Goal: Transaction & Acquisition: Purchase product/service

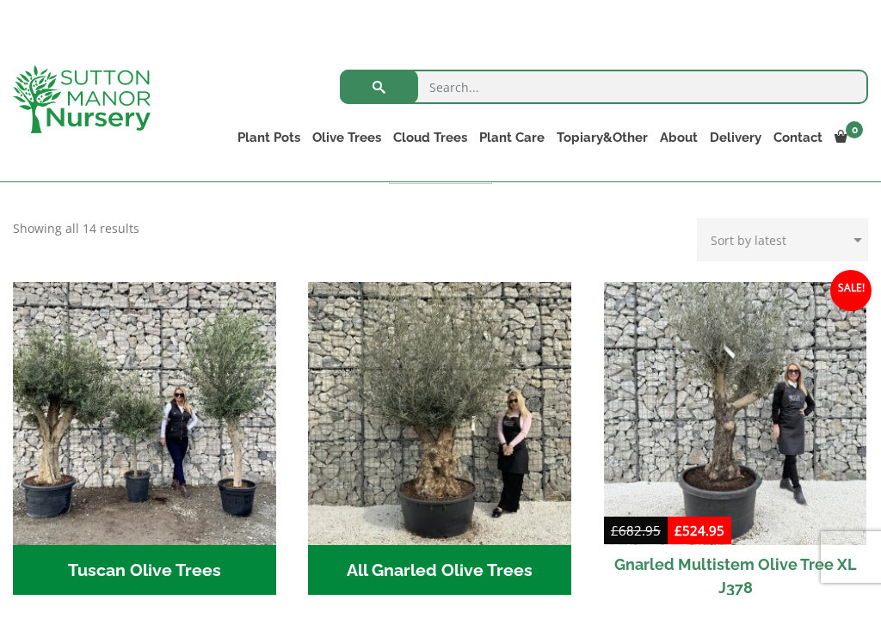
scroll to position [569, 0]
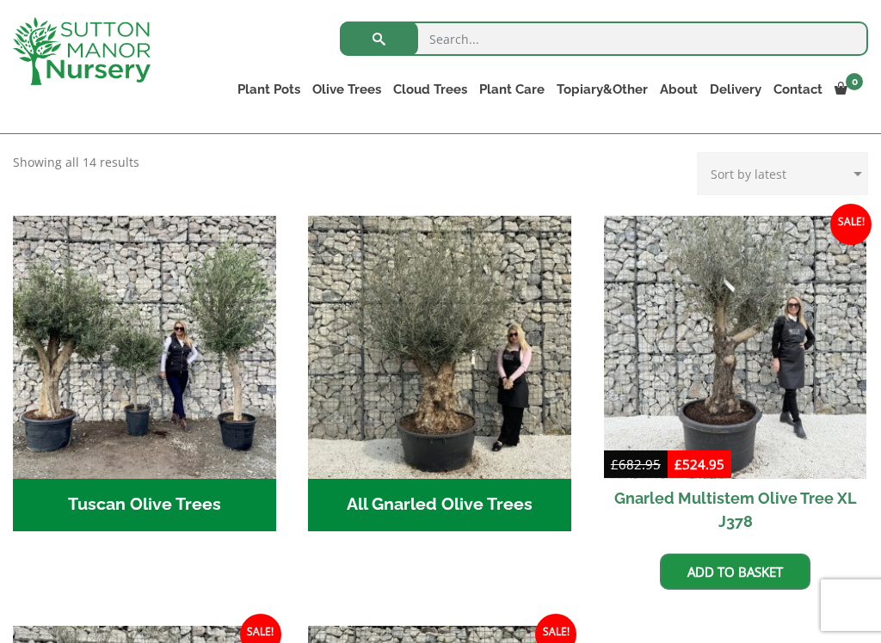
click at [458, 507] on h2 "All Gnarled Olive Trees (182)" at bounding box center [439, 505] width 263 height 53
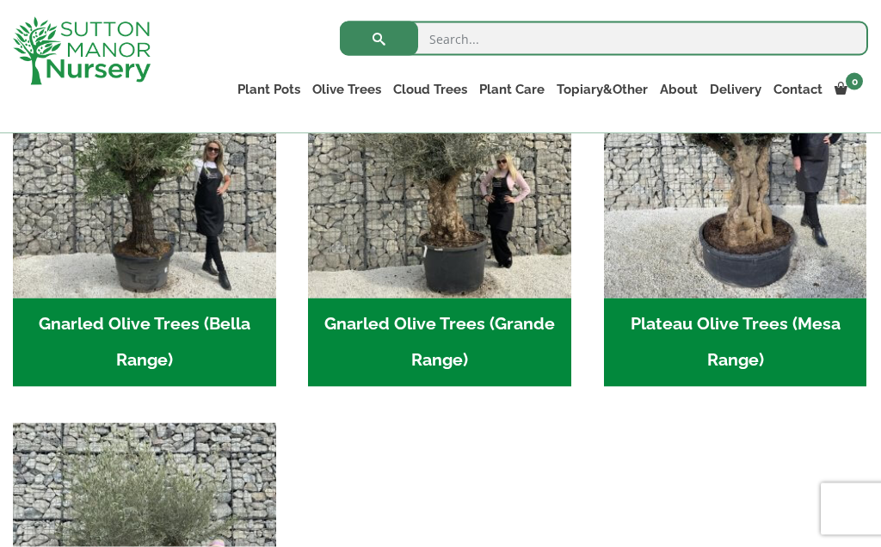
scroll to position [485, 0]
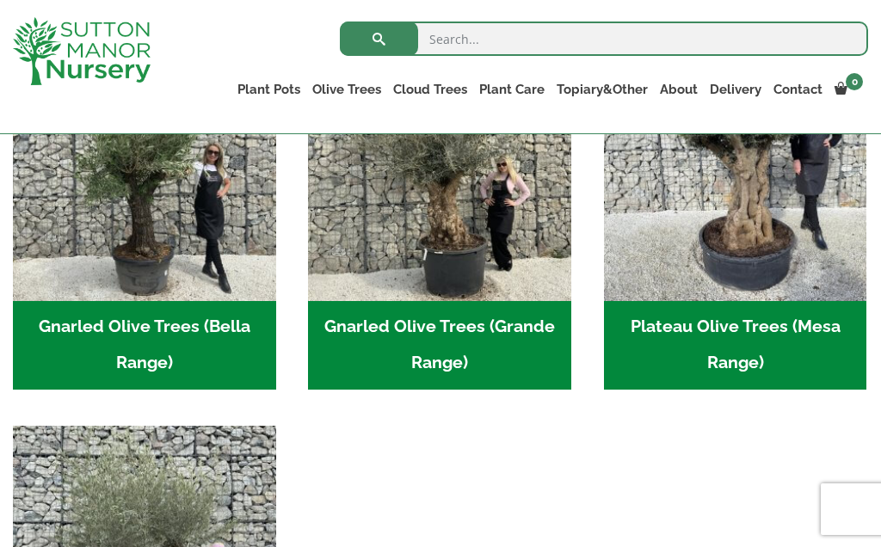
click at [188, 347] on h2 "Gnarled Olive Trees (Bella Range) (103)" at bounding box center [144, 345] width 263 height 89
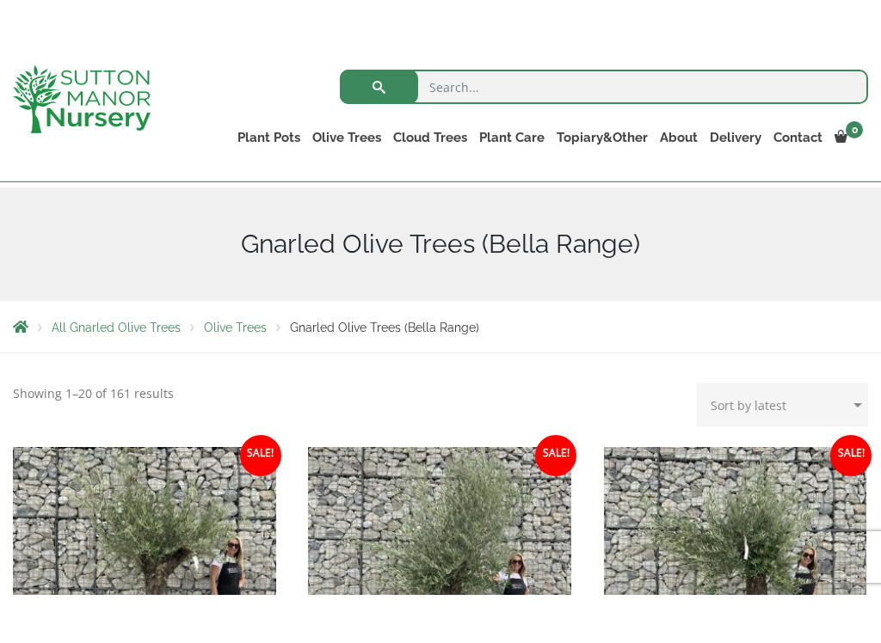
scroll to position [181, 0]
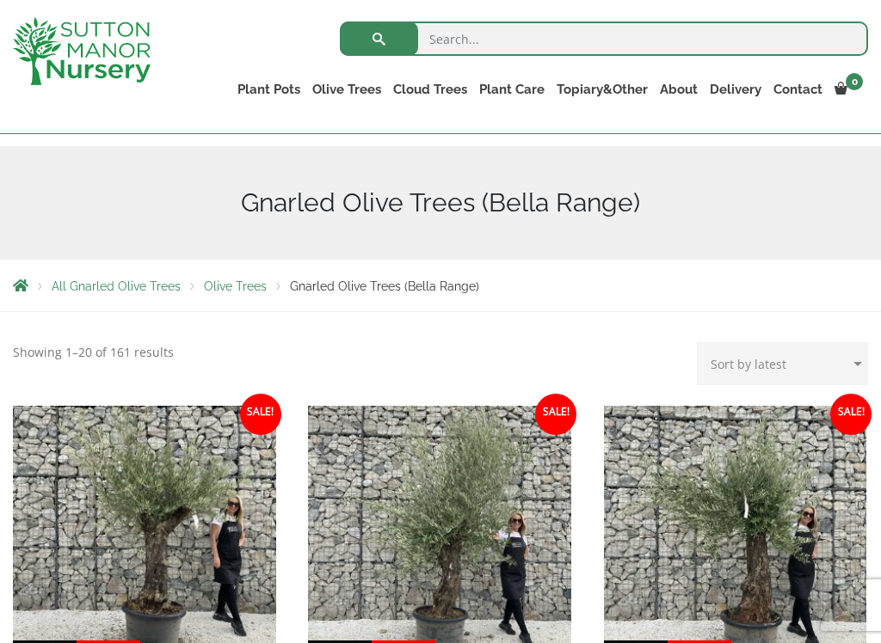
click at [858, 366] on select "Sort by popularity Sort by latest Sort by price: low to high Sort by price: hig…" at bounding box center [782, 363] width 171 height 43
select select "price"
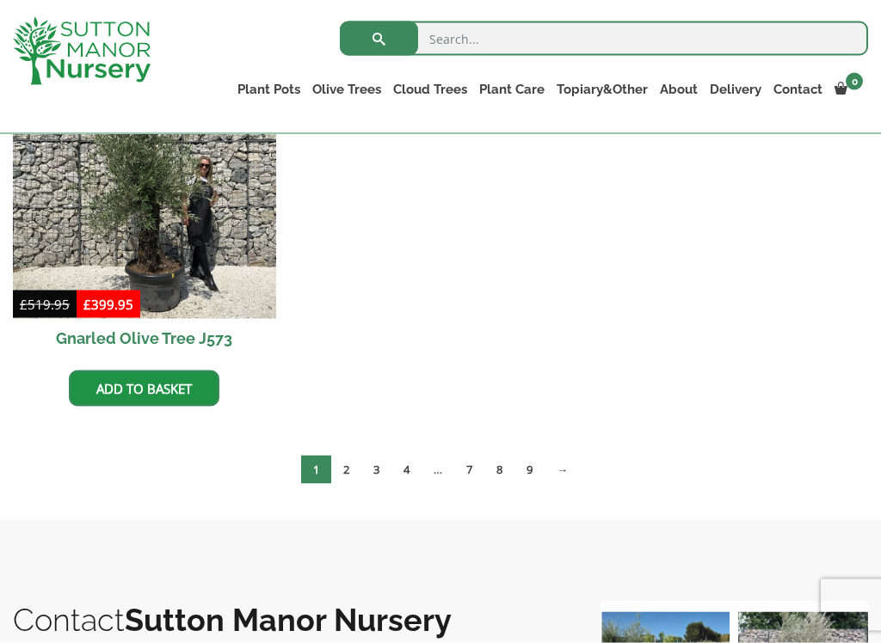
scroll to position [2465, 0]
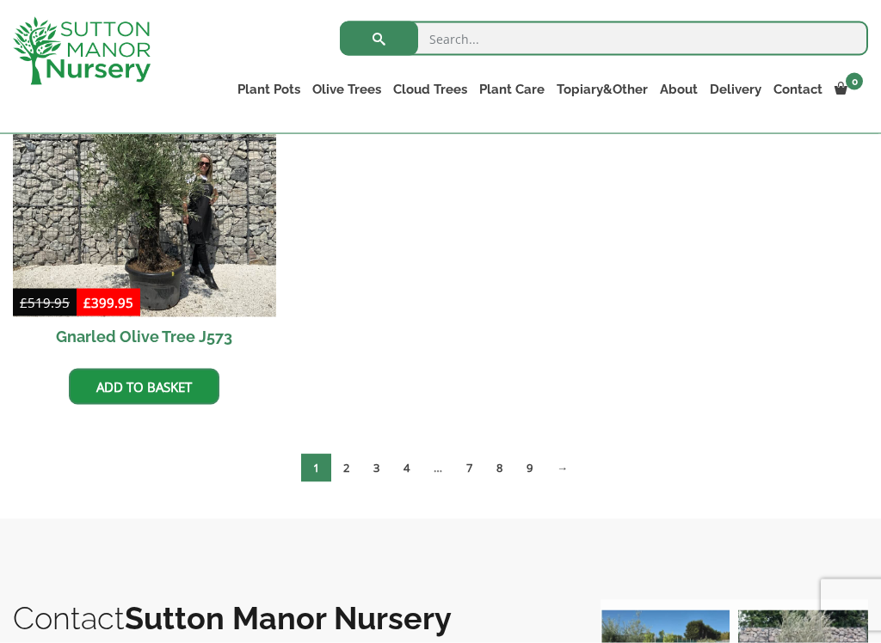
click at [564, 455] on link "→" at bounding box center [561, 468] width 35 height 28
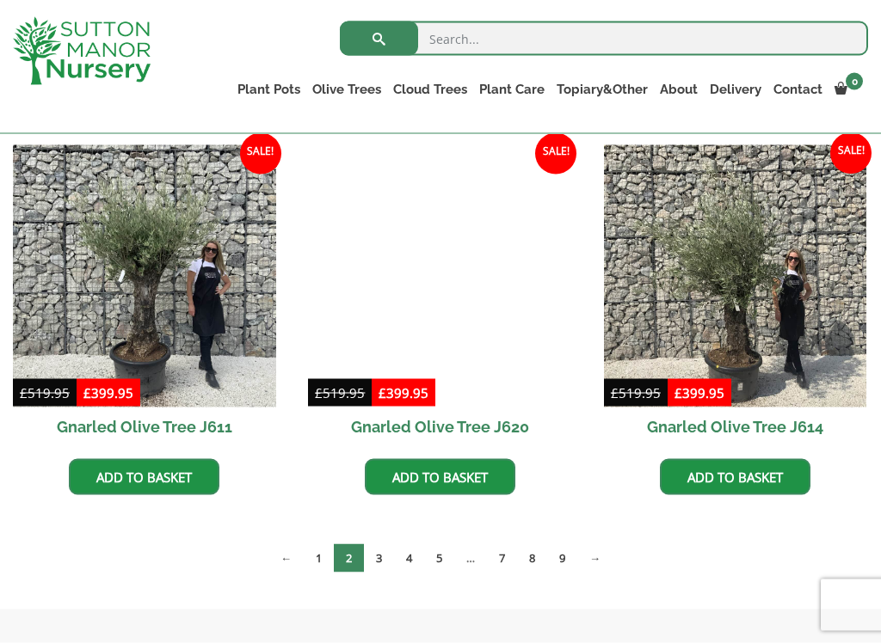
scroll to position [2377, 0]
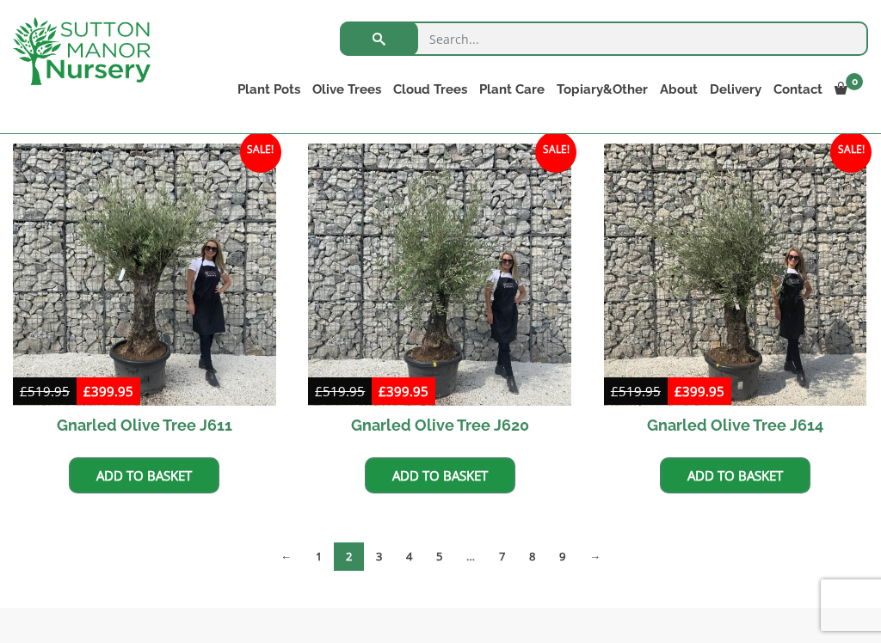
click at [612, 546] on link "→" at bounding box center [594, 557] width 35 height 28
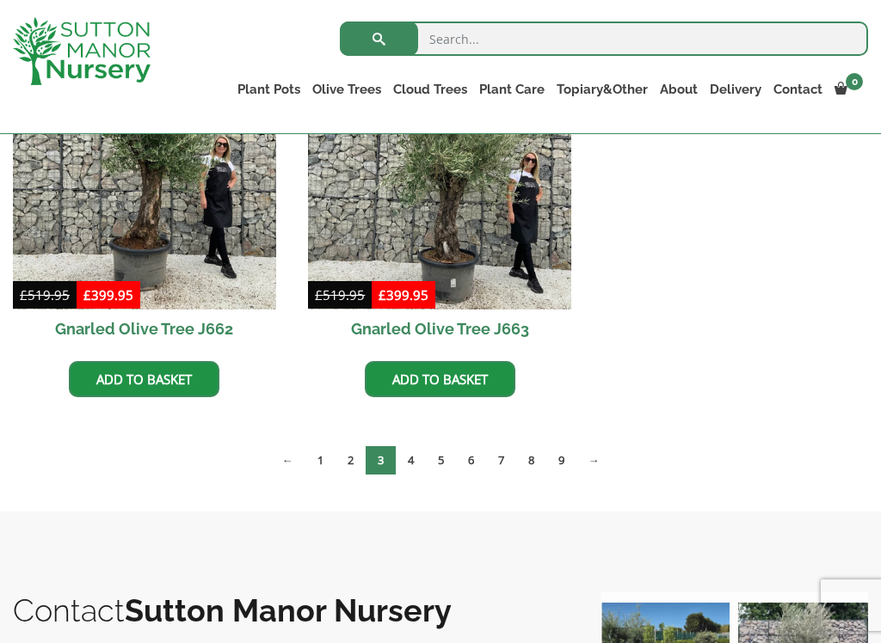
scroll to position [2087, 0]
click at [596, 455] on link "→" at bounding box center [593, 460] width 35 height 28
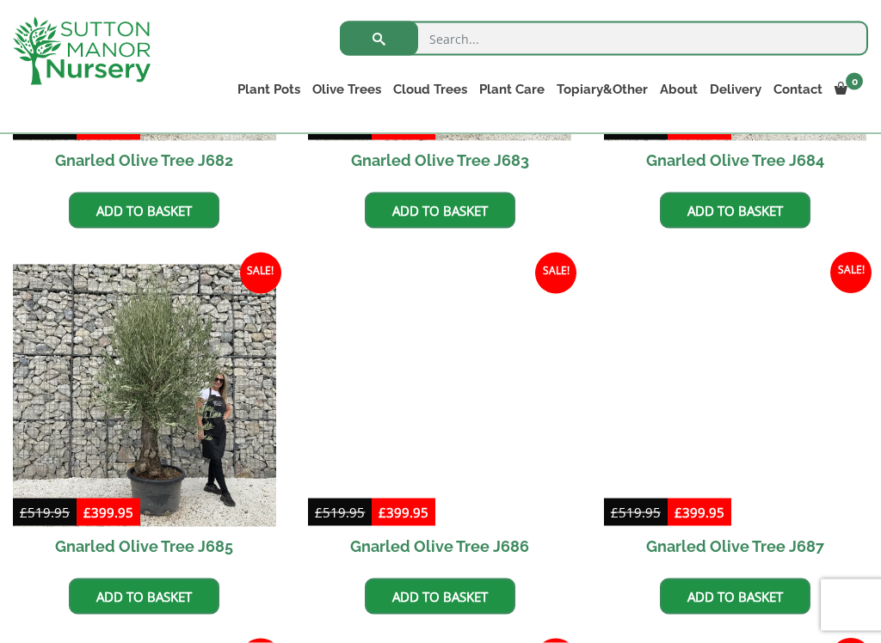
scroll to position [1487, 0]
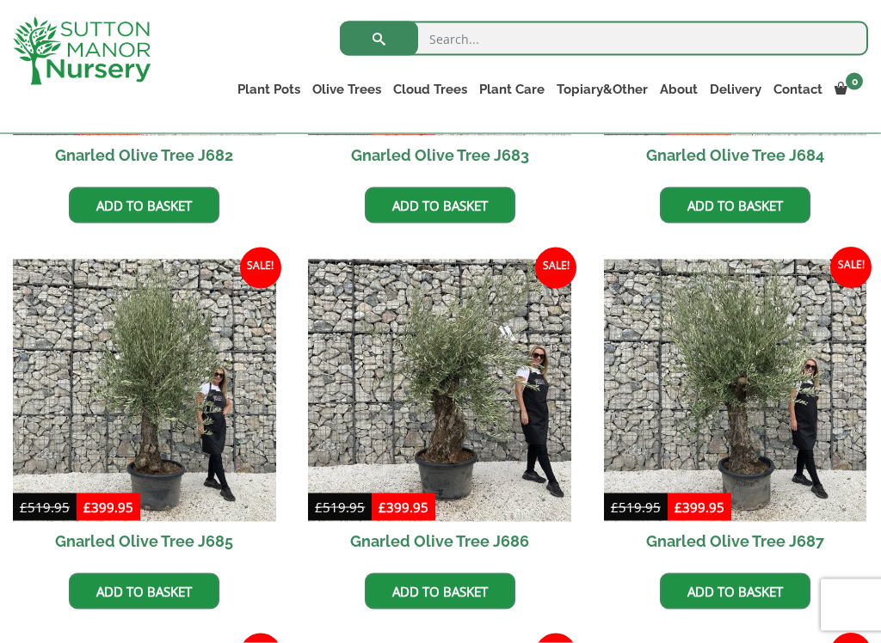
click at [628, 596] on li "Sale! £ 519.95 Original price was: £519.95. £ 399.95 Current price is: £399.95.…" at bounding box center [735, 435] width 263 height 351
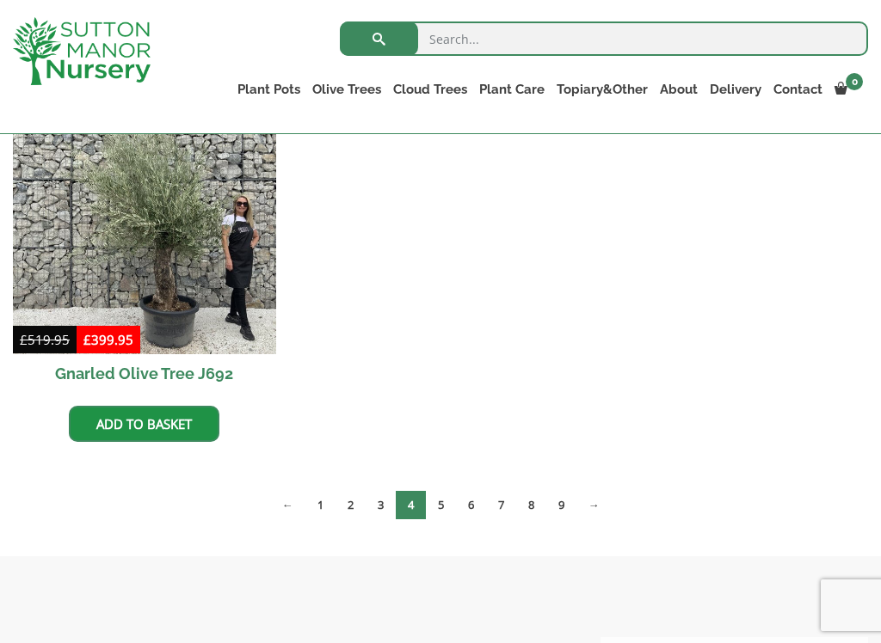
scroll to position [2429, 0]
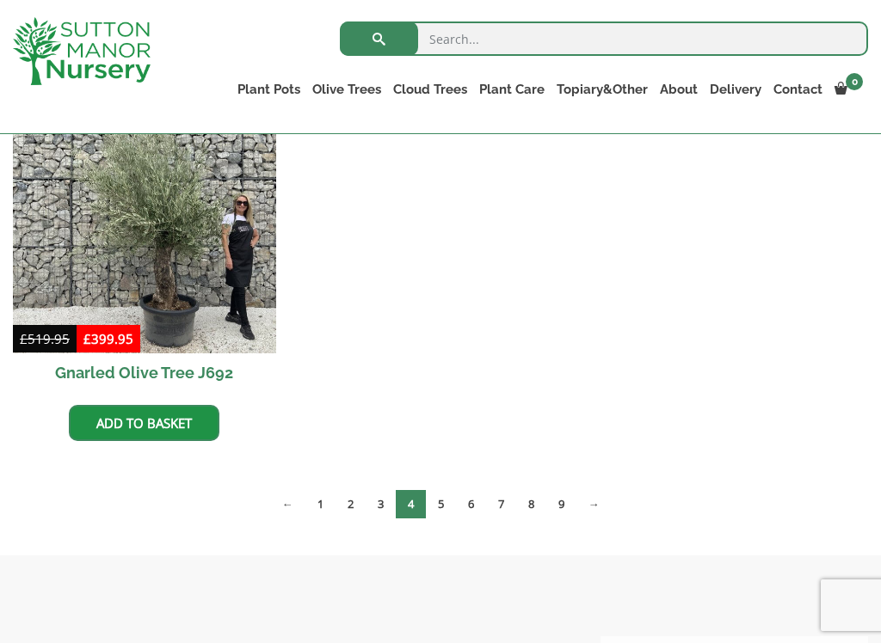
click at [596, 512] on link "→" at bounding box center [593, 504] width 35 height 28
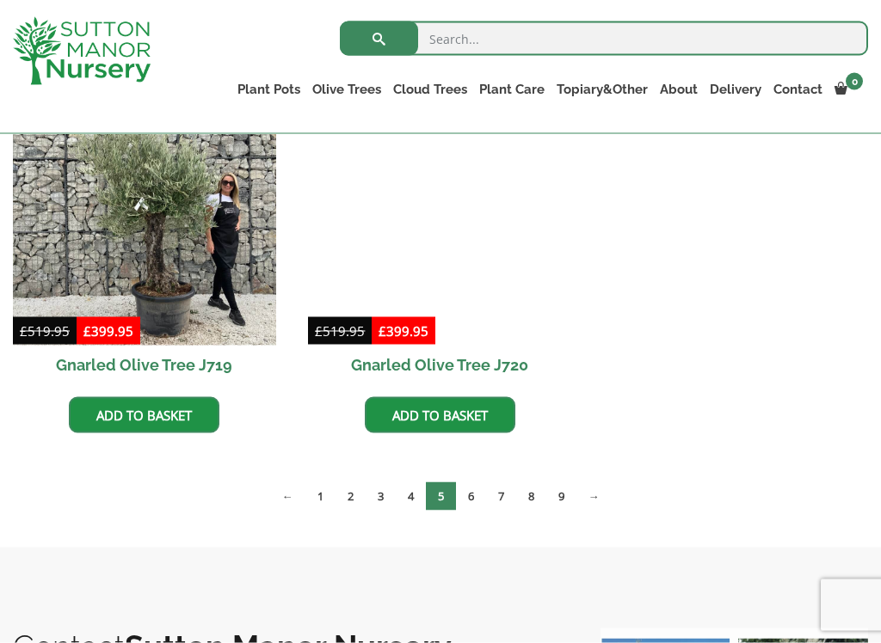
scroll to position [1664, 0]
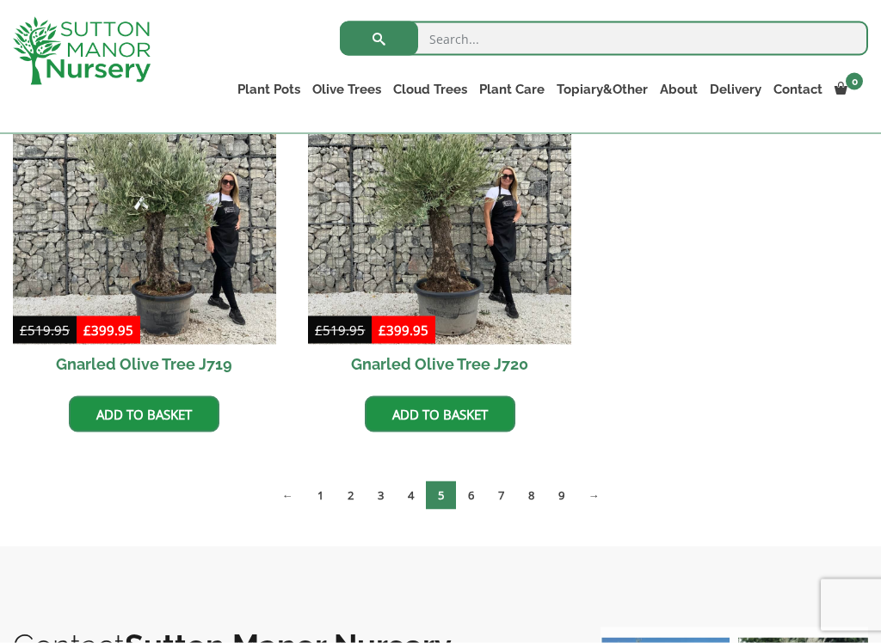
click at [612, 498] on link "→" at bounding box center [593, 496] width 35 height 28
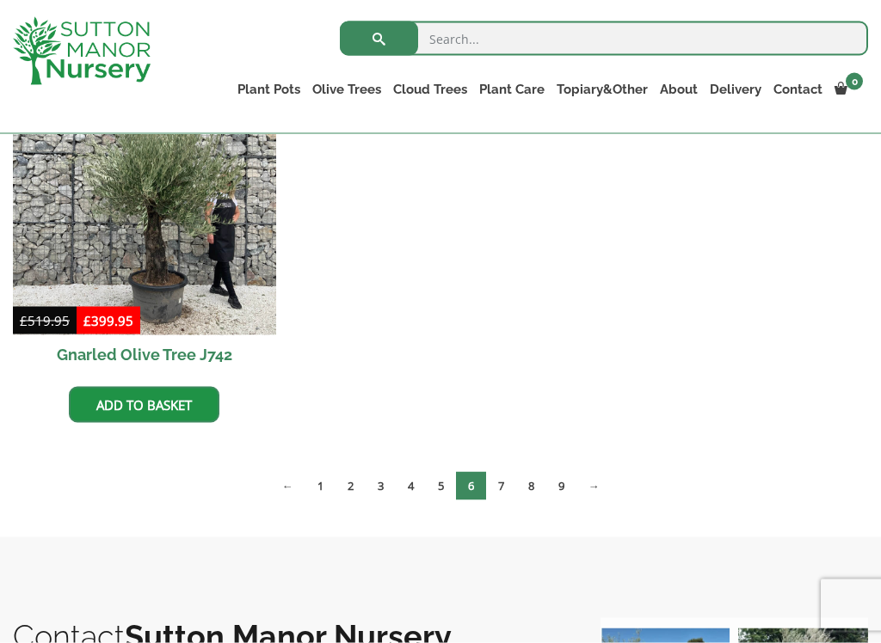
scroll to position [1678, 0]
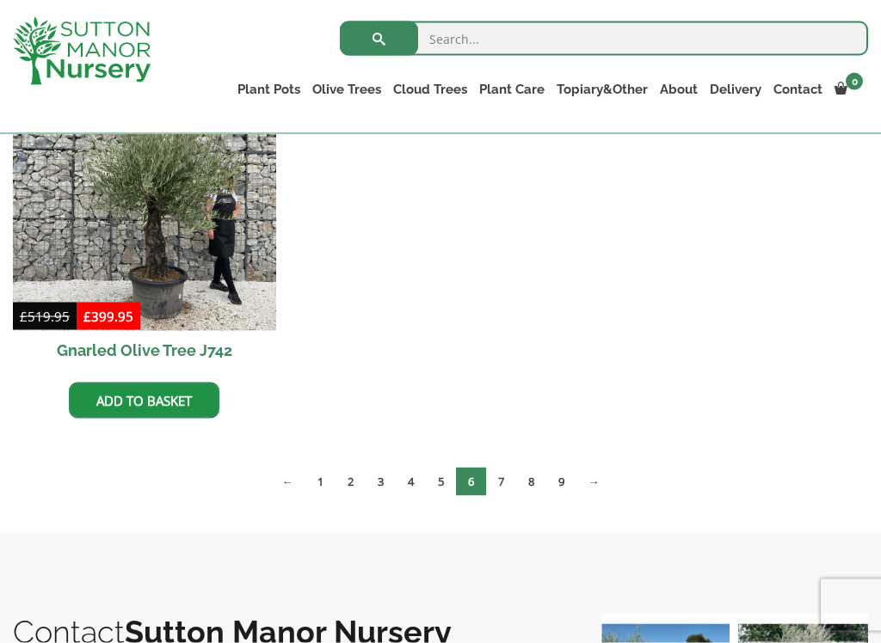
click at [594, 473] on link "→" at bounding box center [593, 482] width 35 height 28
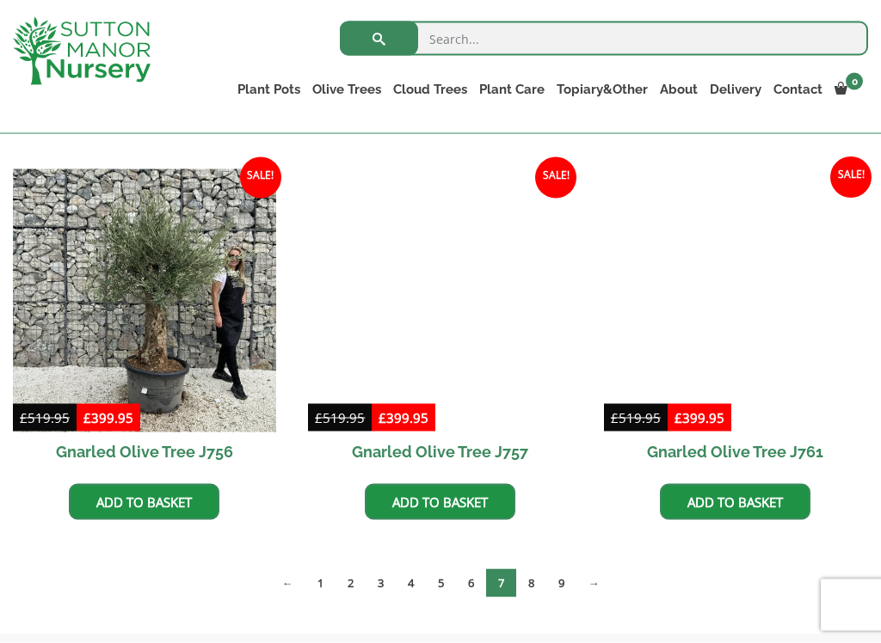
scroll to position [1192, 0]
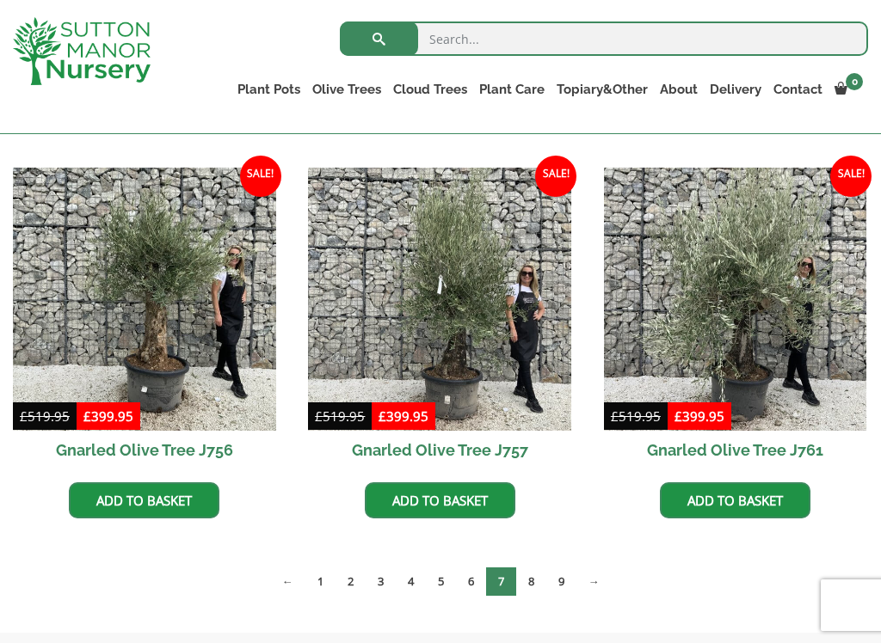
click at [734, 395] on img at bounding box center [735, 299] width 263 height 263
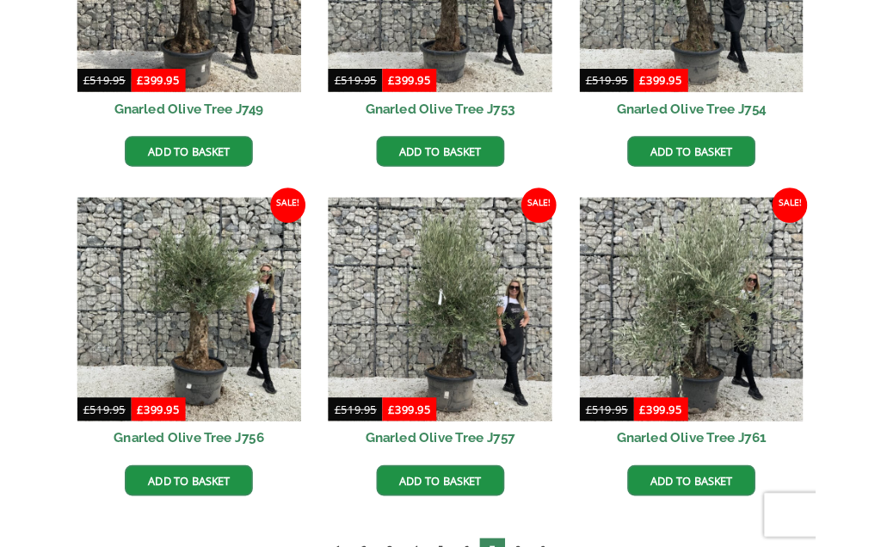
scroll to position [1240, 0]
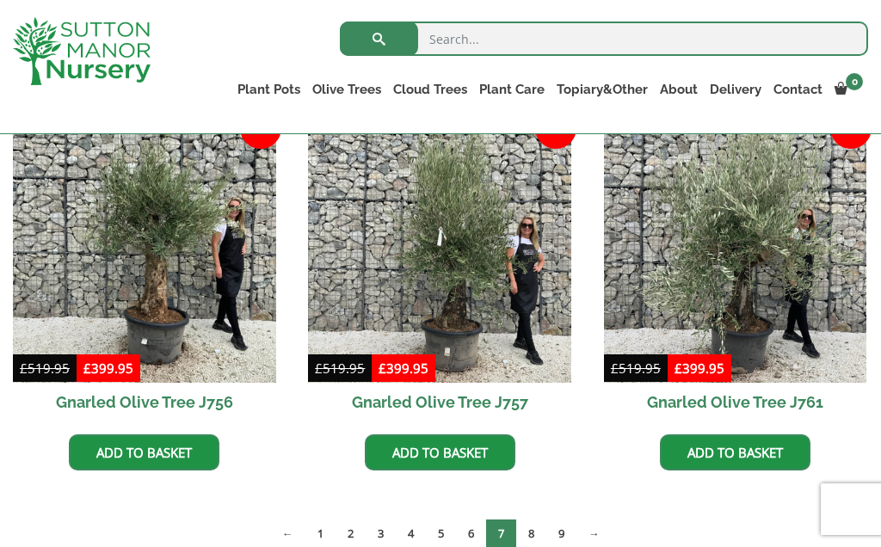
click at [729, 281] on img at bounding box center [735, 251] width 263 height 263
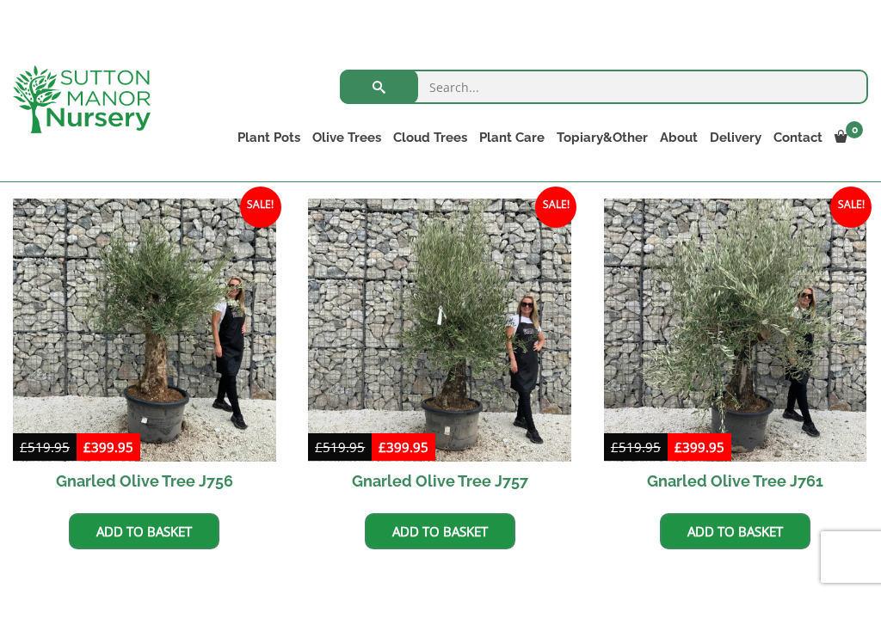
scroll to position [1265, 0]
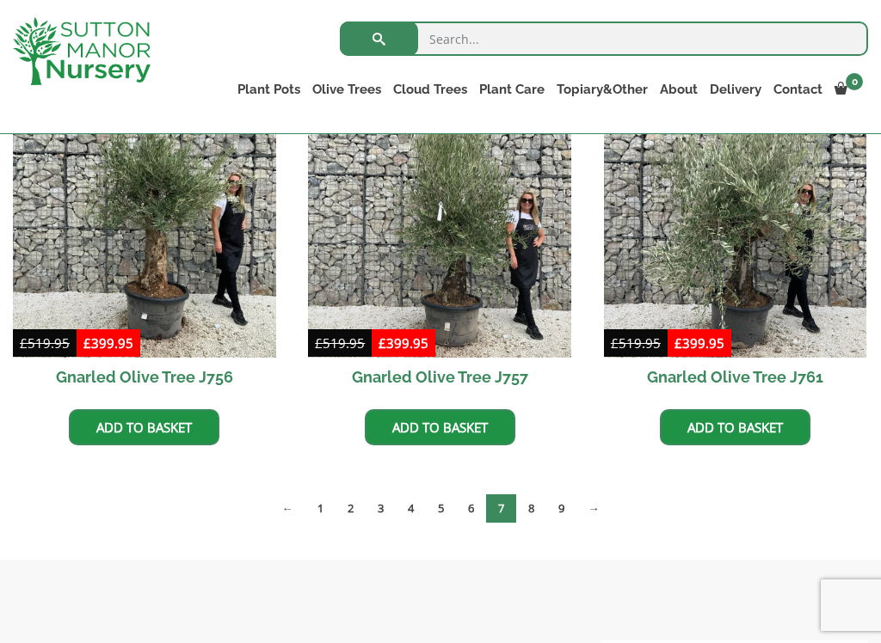
click at [592, 514] on link "→" at bounding box center [593, 509] width 35 height 28
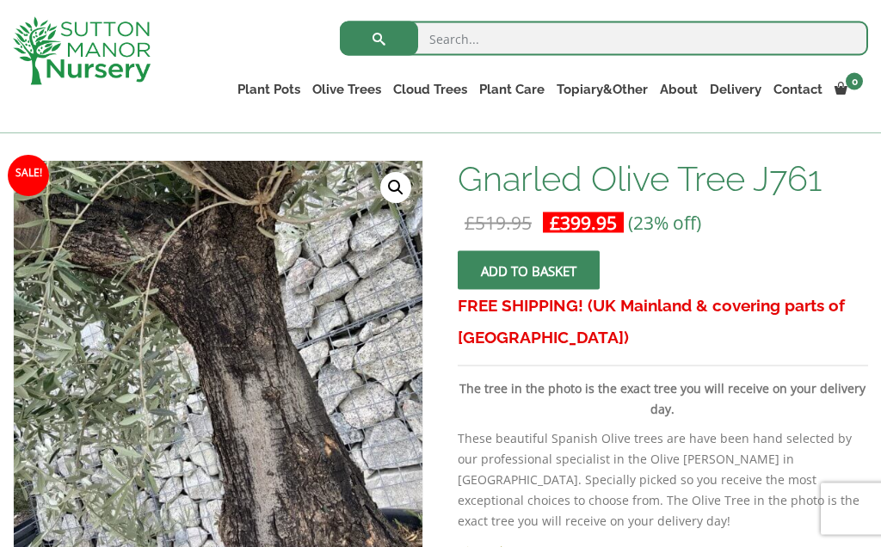
scroll to position [250, 0]
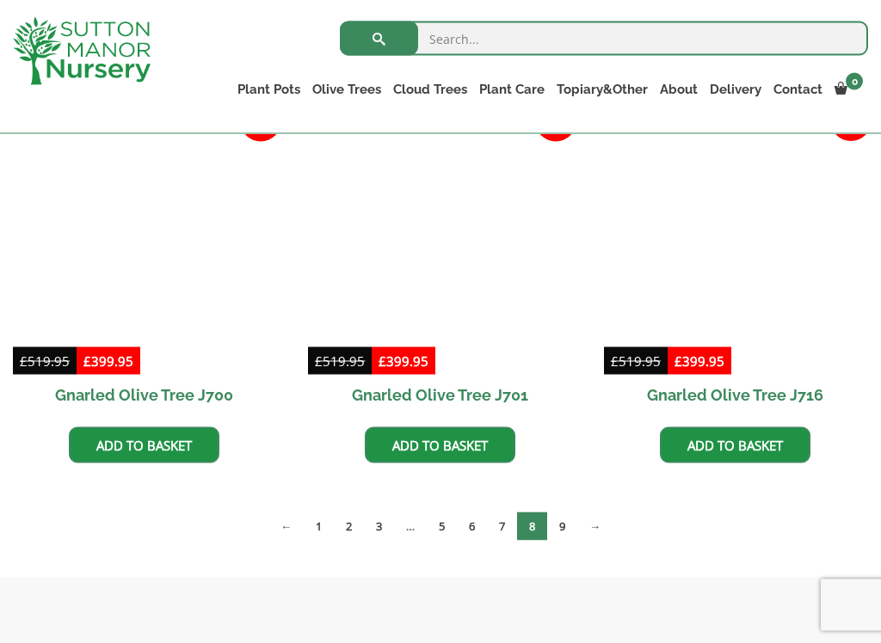
scroll to position [1249, 0]
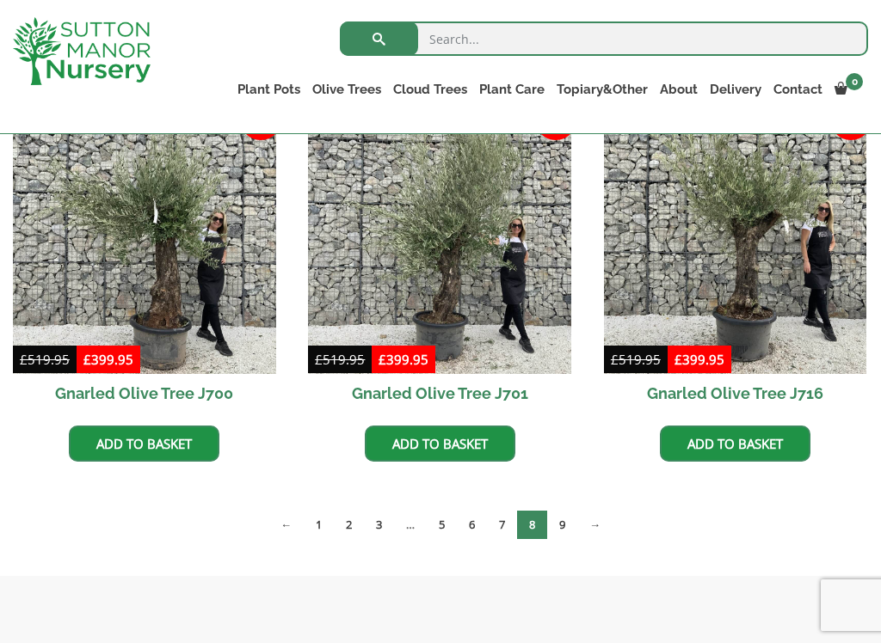
click at [601, 524] on link "→" at bounding box center [594, 525] width 35 height 28
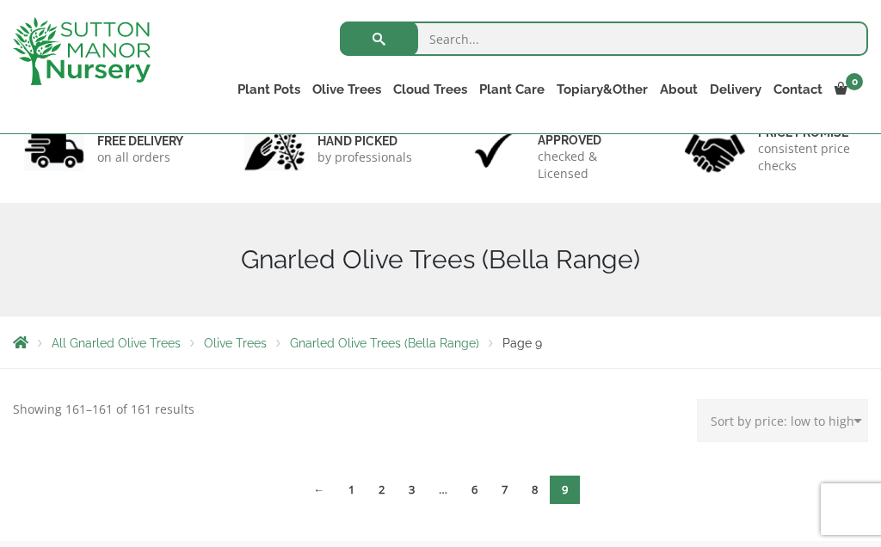
scroll to position [123, 0]
click at [530, 491] on link "8" at bounding box center [535, 491] width 30 height 28
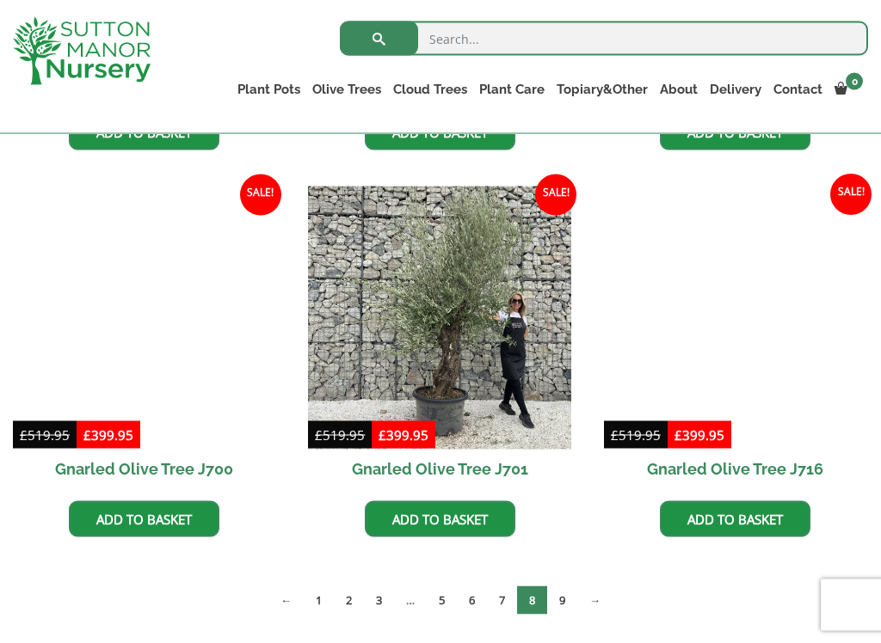
scroll to position [1190, 0]
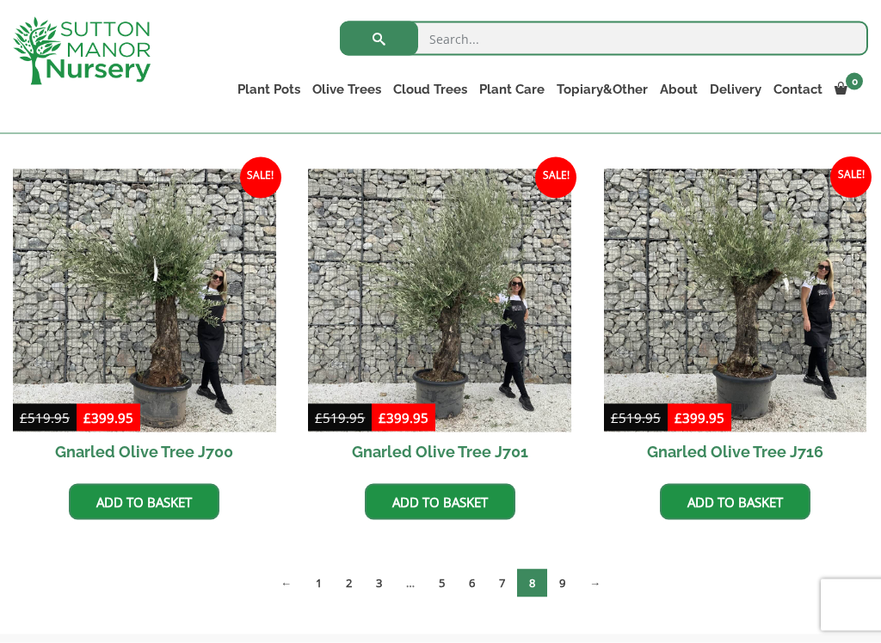
click at [599, 546] on link "→" at bounding box center [594, 583] width 35 height 28
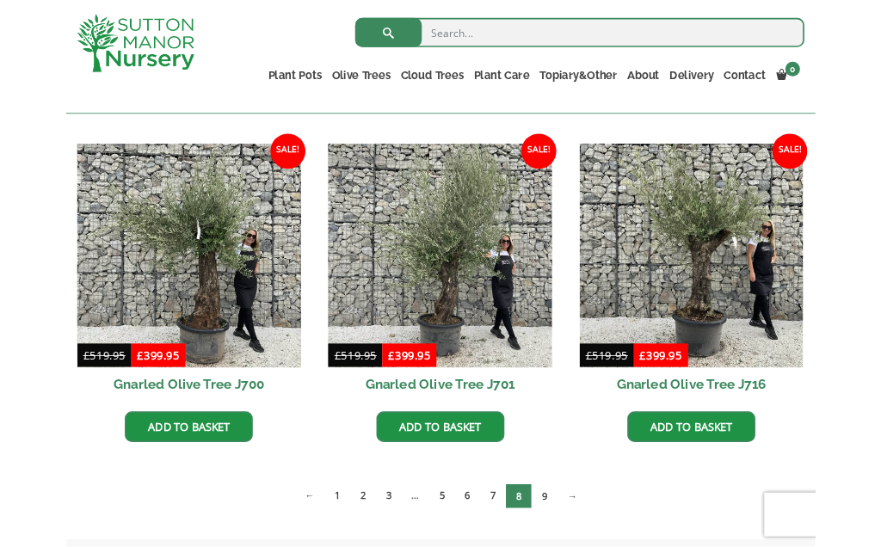
scroll to position [1239, 0]
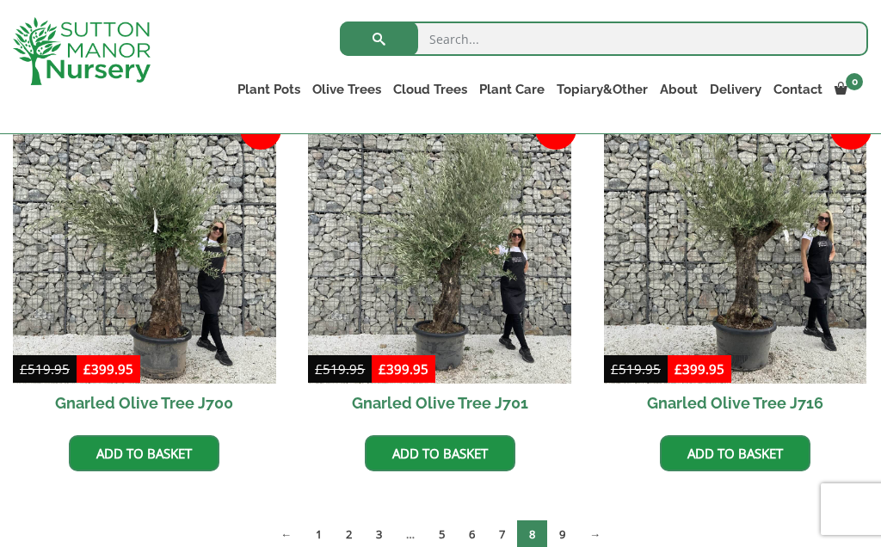
click at [268, 531] on link "←" at bounding box center [285, 534] width 35 height 28
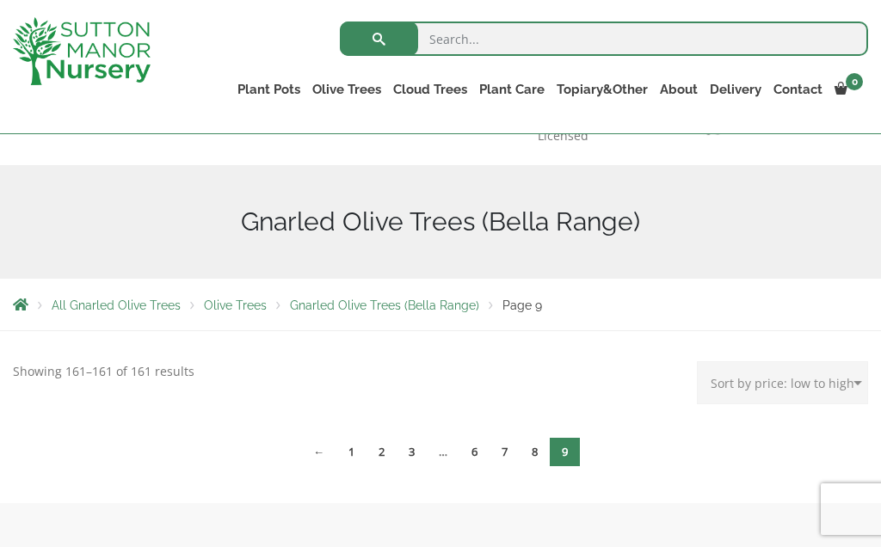
scroll to position [133, 0]
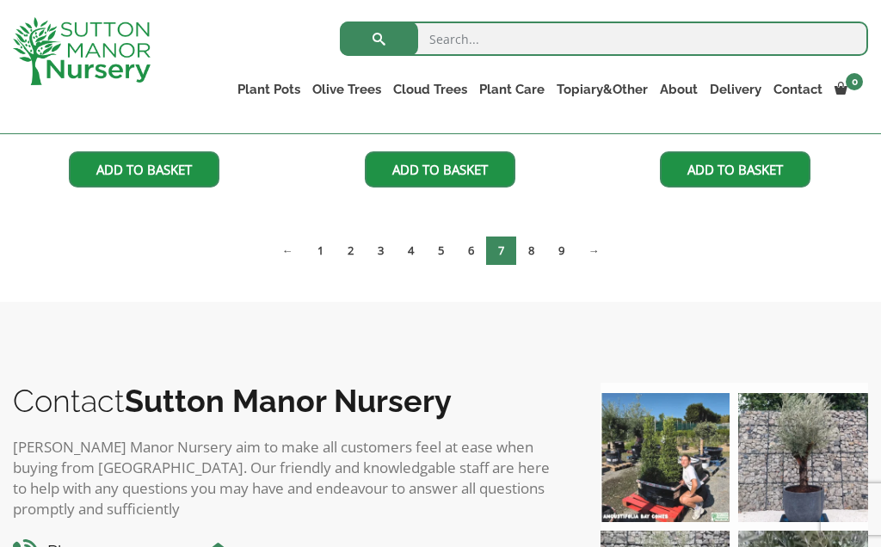
scroll to position [1512, 0]
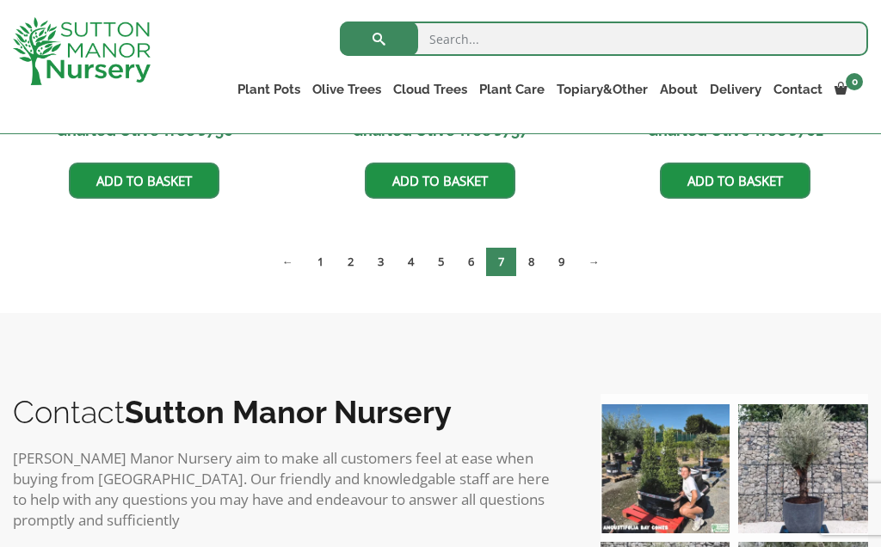
click at [308, 264] on link "1" at bounding box center [320, 262] width 30 height 28
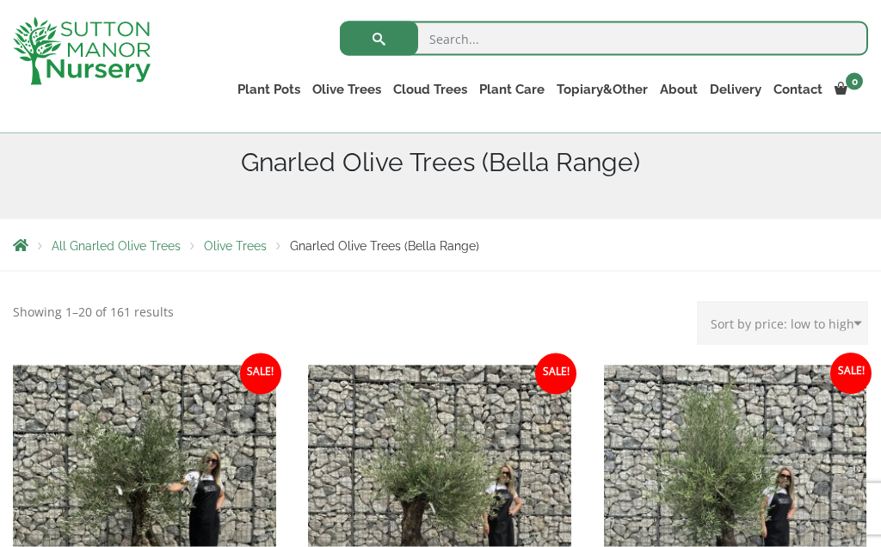
scroll to position [222, 0]
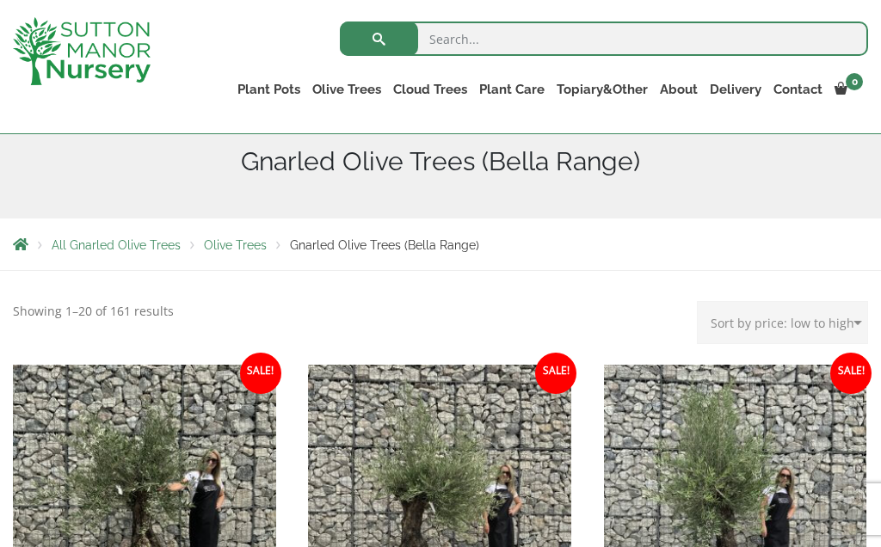
click at [149, 245] on span "All Gnarled Olive Trees" at bounding box center [116, 245] width 129 height 14
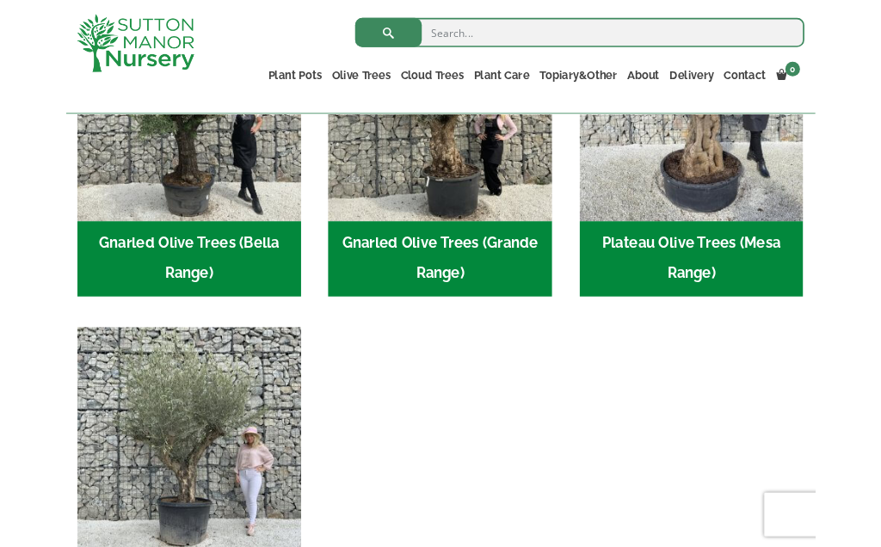
scroll to position [526, 0]
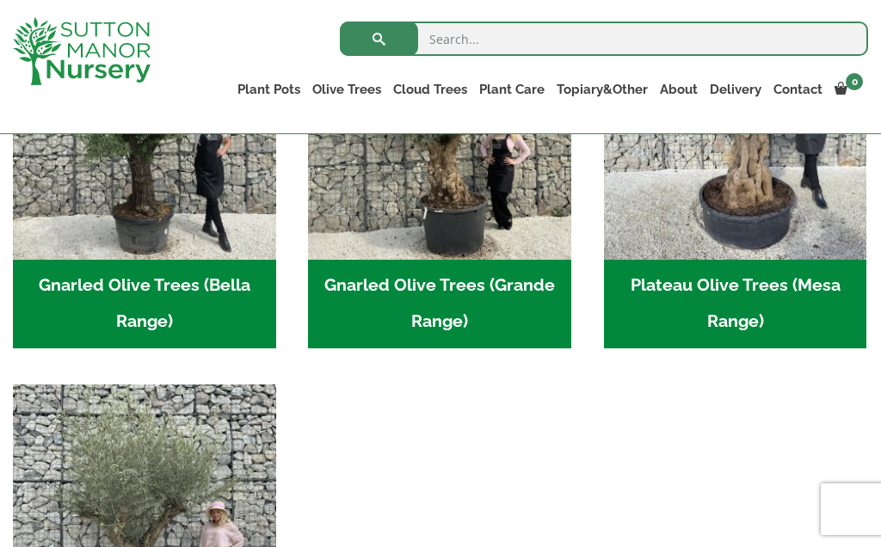
click at [458, 298] on h2 "Gnarled Olive Trees (Grande Range) (54)" at bounding box center [439, 304] width 263 height 89
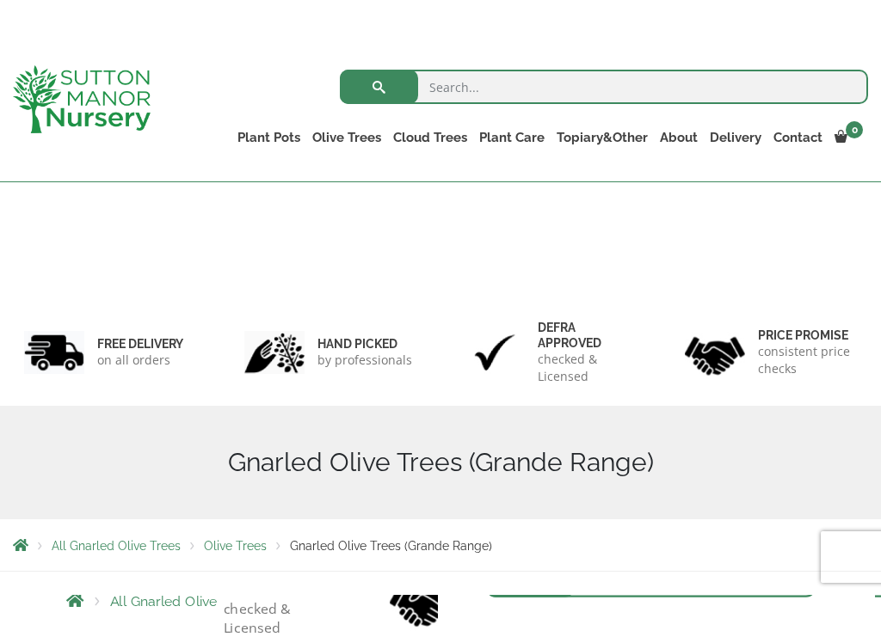
scroll to position [279, 0]
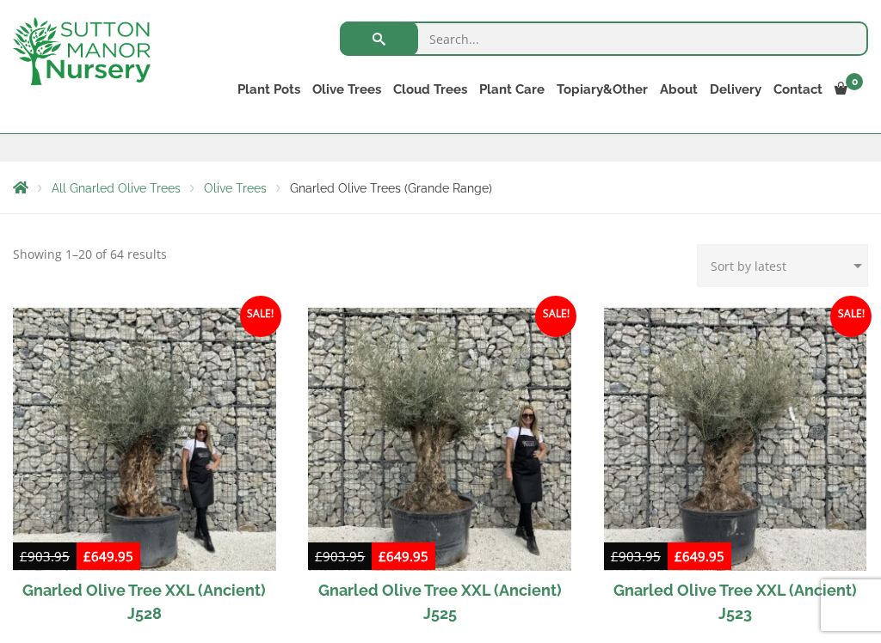
click at [852, 268] on select "Sort by popularity Sort by latest Sort by price: low to high Sort by price: hig…" at bounding box center [782, 265] width 171 height 43
select select "price"
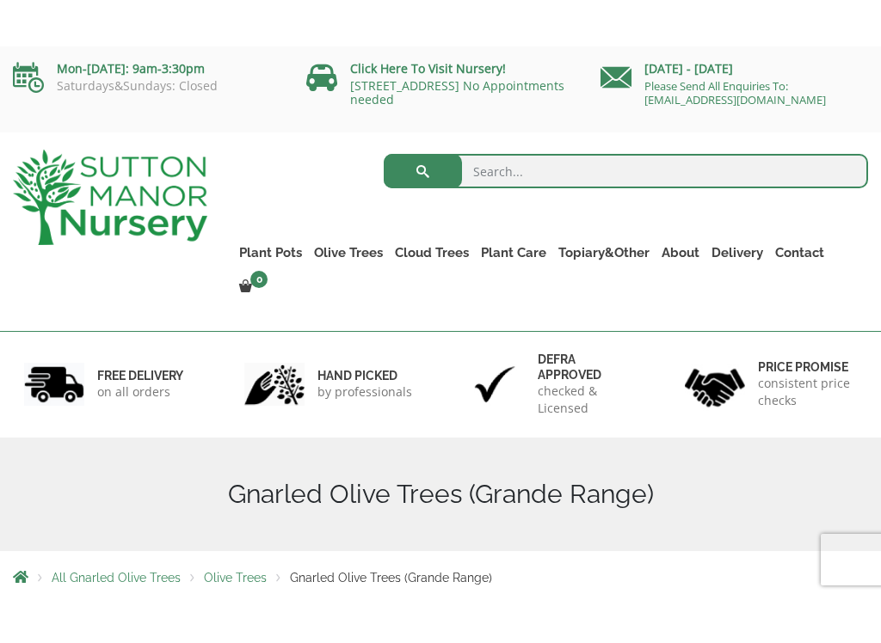
scroll to position [6, 0]
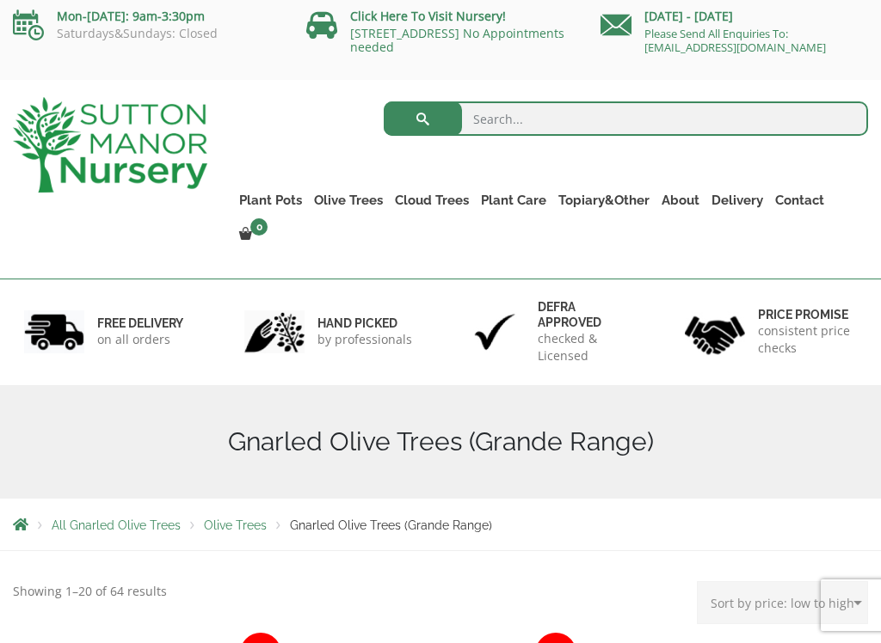
click at [0, 0] on link "Multi Stem Olives (Arcadia Range)" at bounding box center [0, 0] width 0 height 0
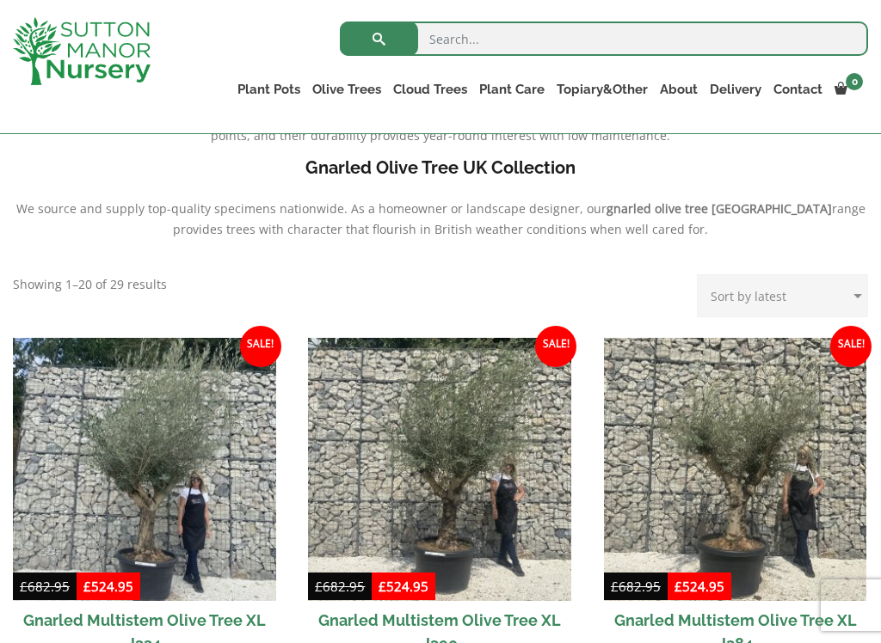
scroll to position [554, 0]
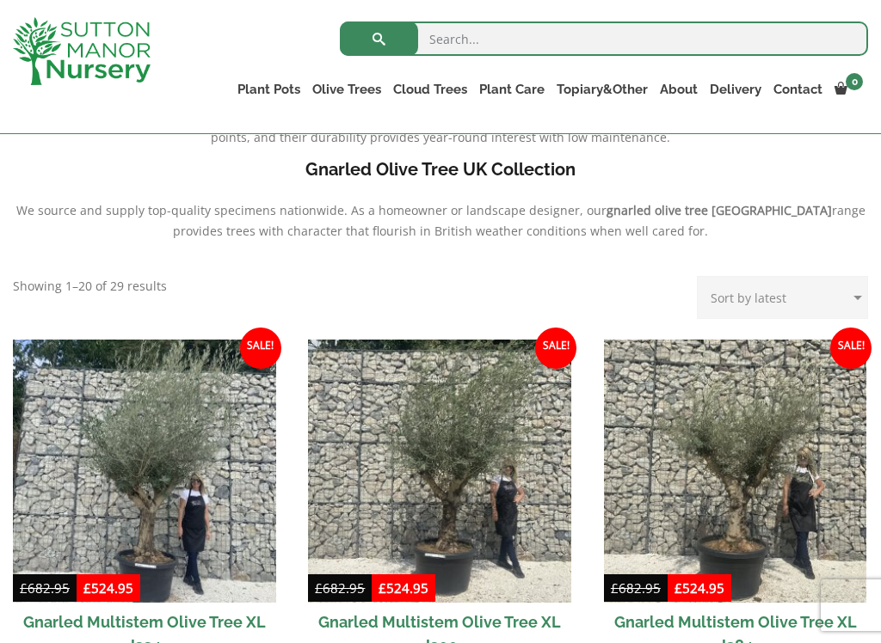
click at [853, 298] on select "Sort by popularity Sort by latest Sort by price: low to high Sort by price: hig…" at bounding box center [782, 297] width 171 height 43
select select "price"
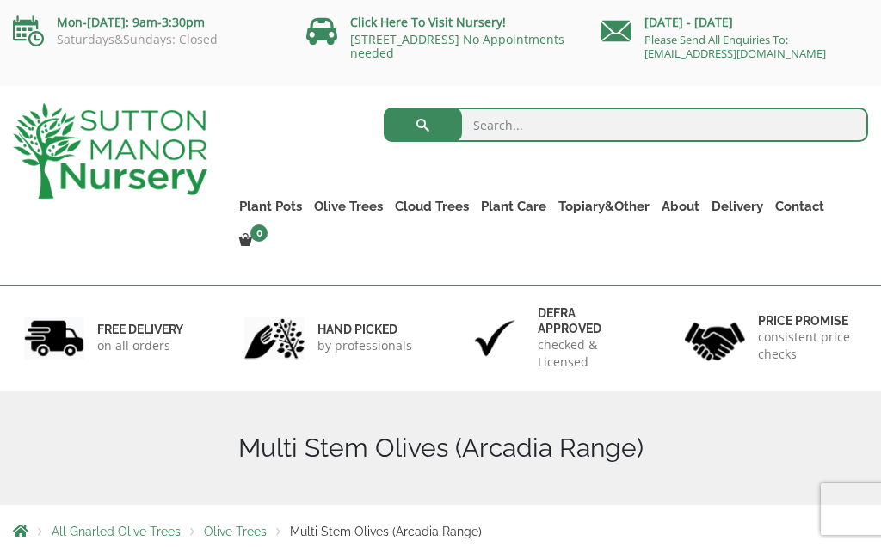
click at [494, 123] on input "search" at bounding box center [626, 125] width 484 height 34
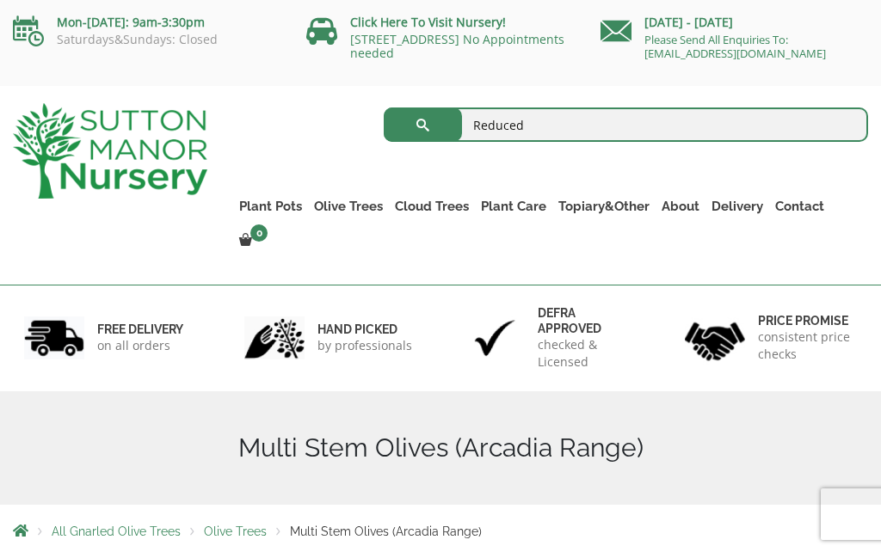
type input "Reduced"
click at [776, 167] on ul "Plant Pots Resin Bonded Pots The Amalfi Pots The Milan Pots The Capri Pots The …" at bounding box center [550, 211] width 635 height 113
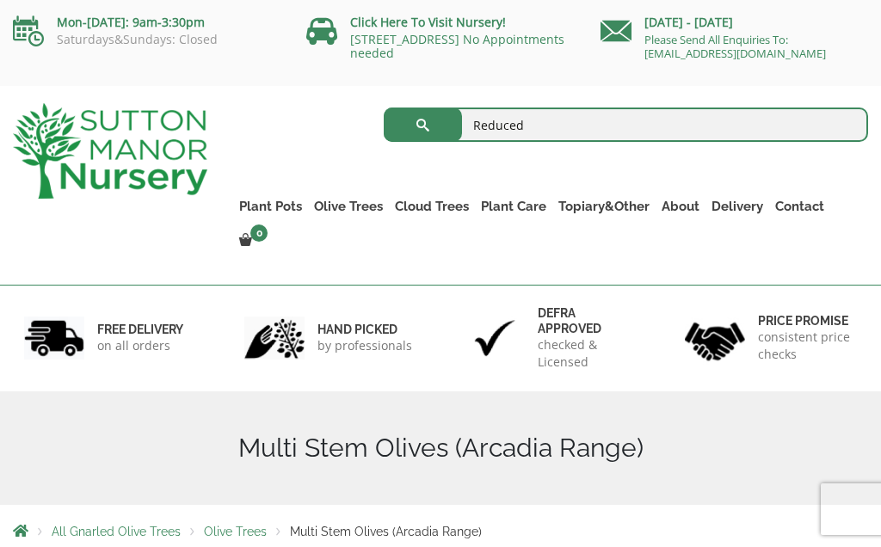
click at [417, 117] on button "submit" at bounding box center [423, 125] width 78 height 34
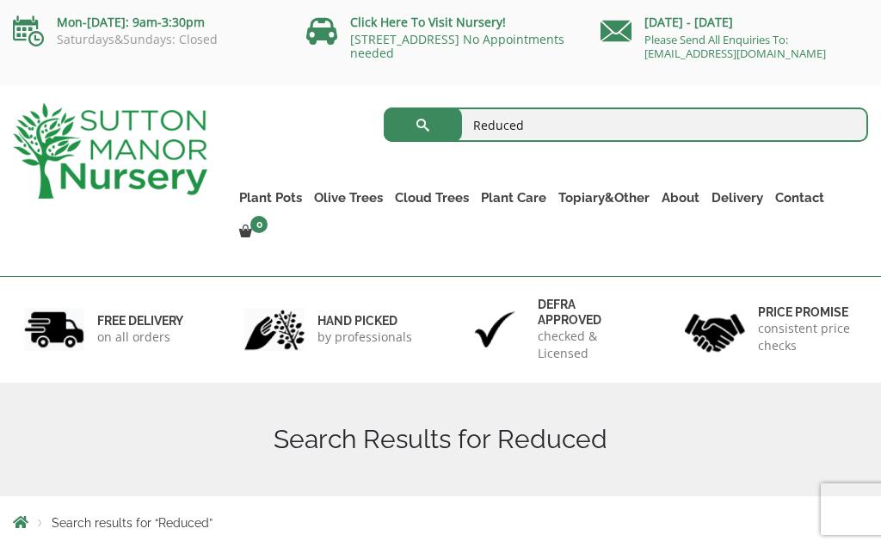
click at [555, 133] on input "Reduced" at bounding box center [626, 125] width 484 height 34
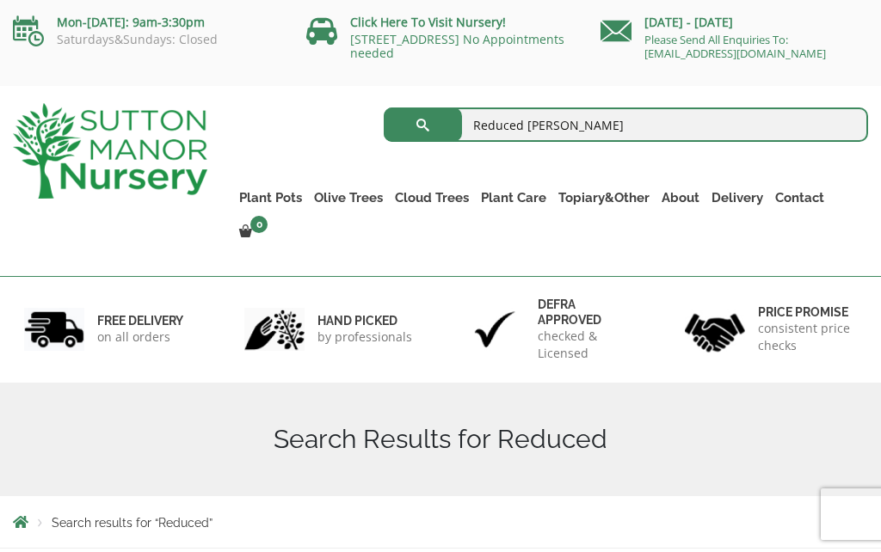
type input "Reduced [PERSON_NAME]"
click at [422, 125] on button "submit" at bounding box center [423, 125] width 78 height 34
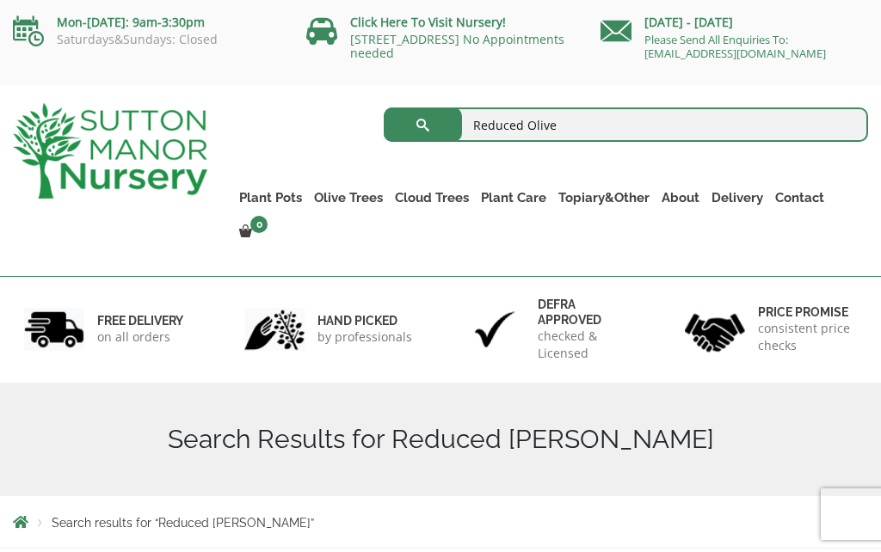
type input "Reduced Olive"
click at [415, 133] on button "submit" at bounding box center [423, 125] width 78 height 34
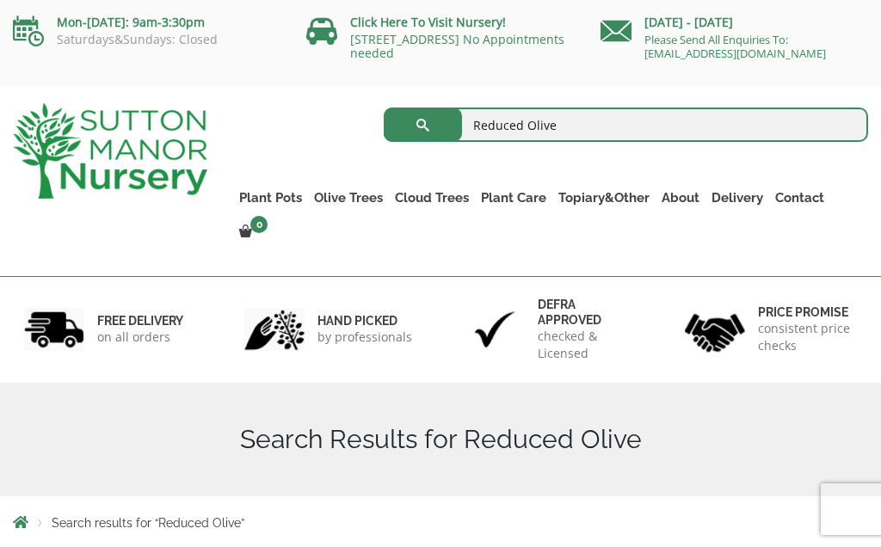
click at [421, 132] on button "submit" at bounding box center [423, 125] width 78 height 34
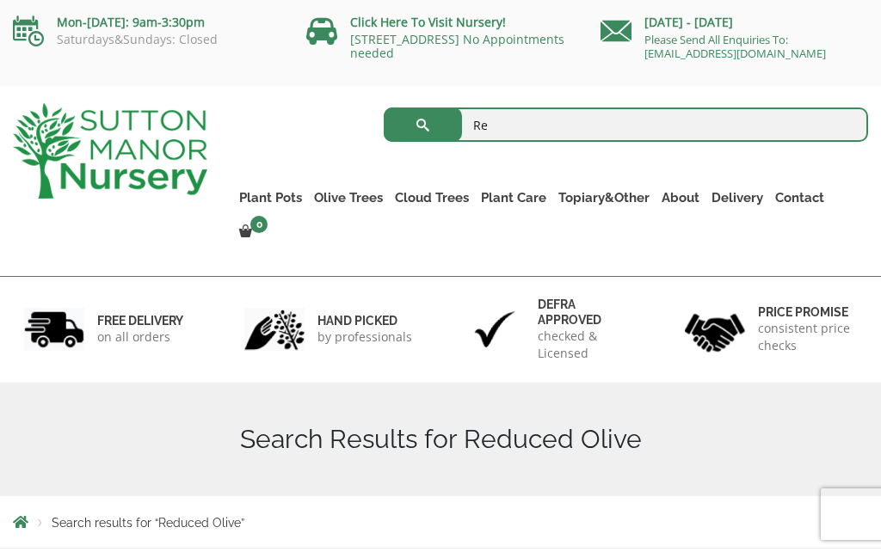
type input "R"
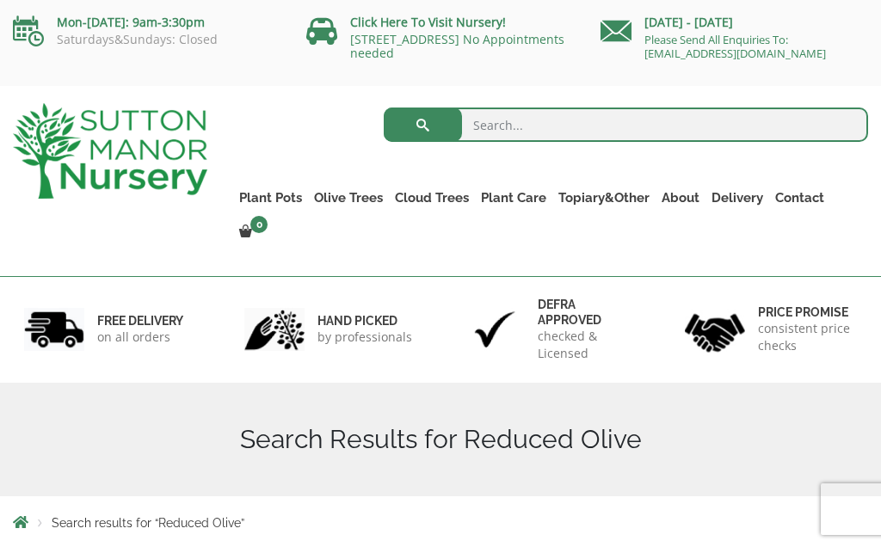
click at [347, 200] on link "Olive Trees" at bounding box center [348, 198] width 81 height 24
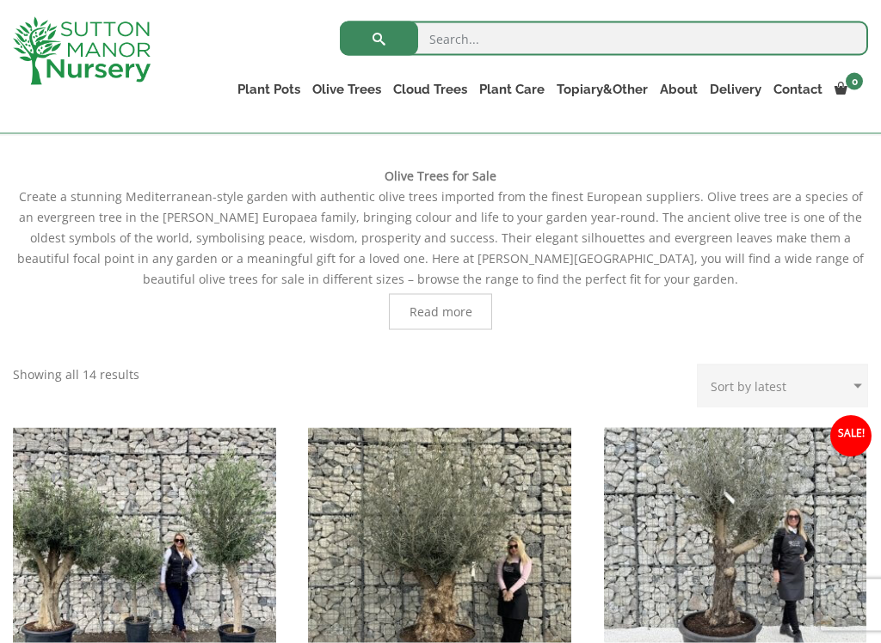
click at [449, 306] on span "Read more" at bounding box center [440, 312] width 63 height 12
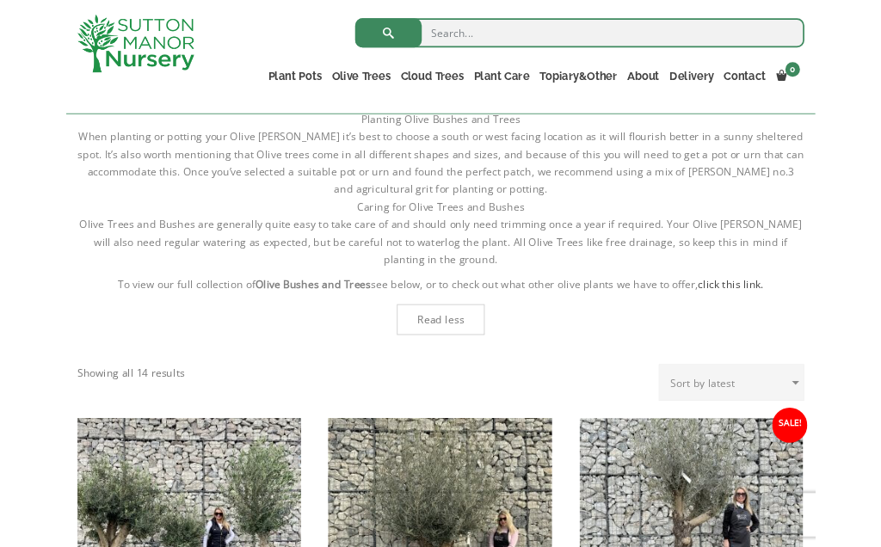
scroll to position [950, 0]
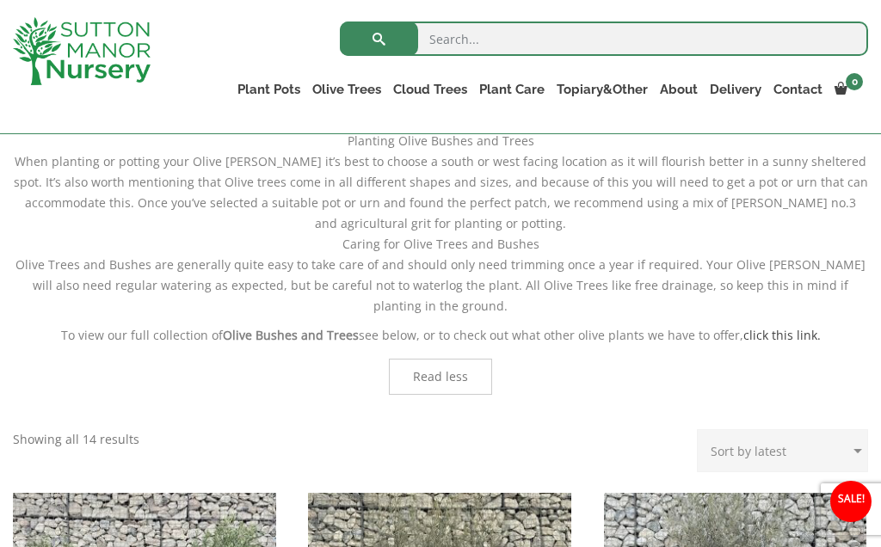
click at [285, 327] on b "Olive Bushes and Trees" at bounding box center [291, 335] width 136 height 16
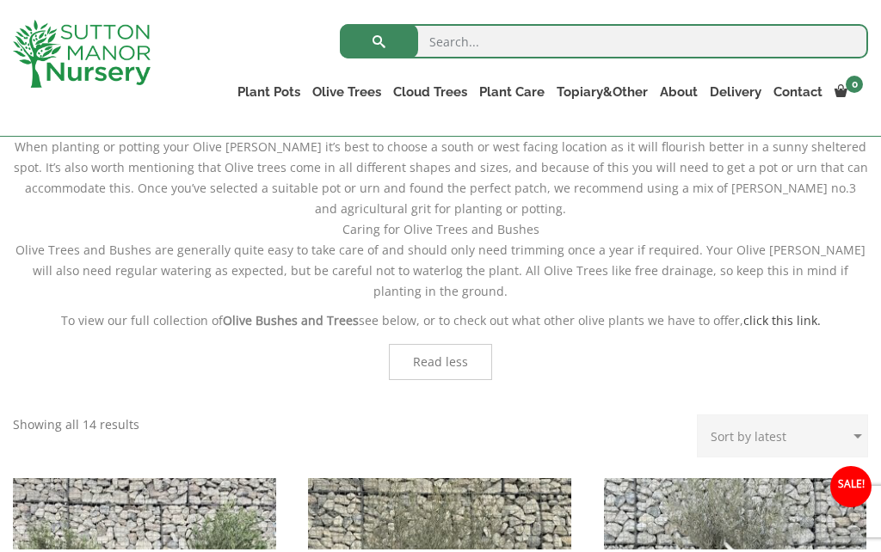
scroll to position [966, 0]
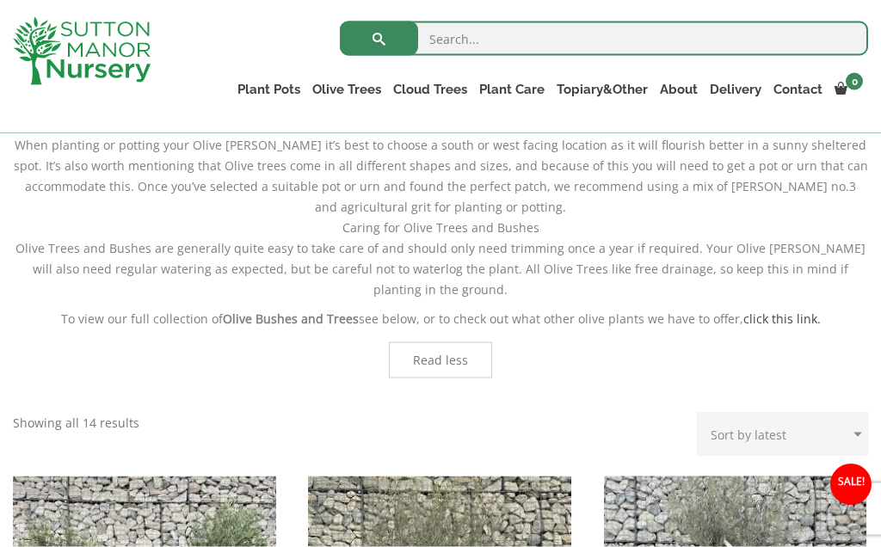
click at [436, 40] on input "search" at bounding box center [604, 39] width 528 height 34
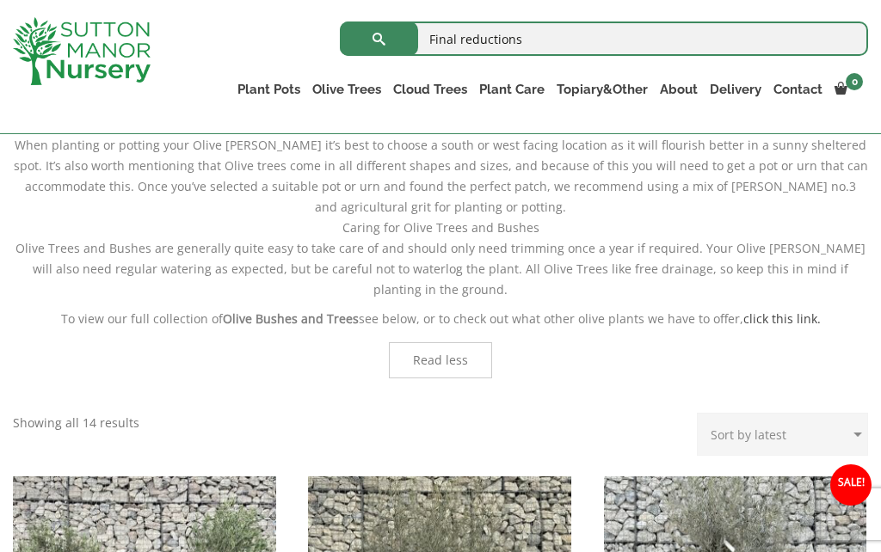
type input "Final reductions"
click at [378, 38] on button "submit" at bounding box center [379, 39] width 78 height 34
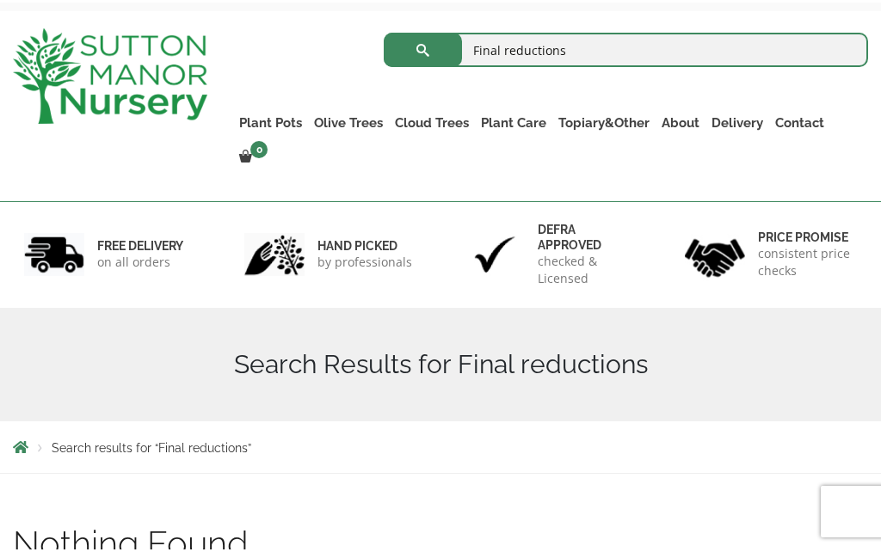
scroll to position [77, 0]
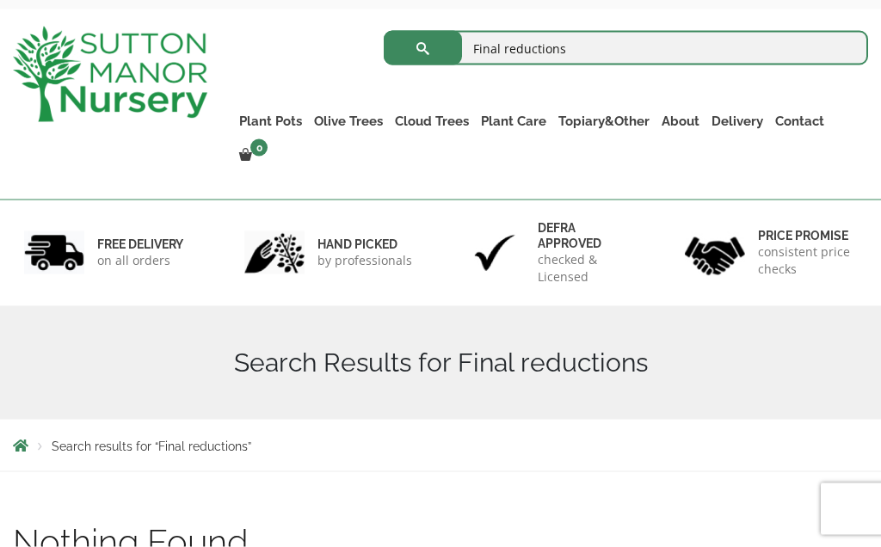
click at [585, 45] on input "Final reductions" at bounding box center [626, 48] width 484 height 34
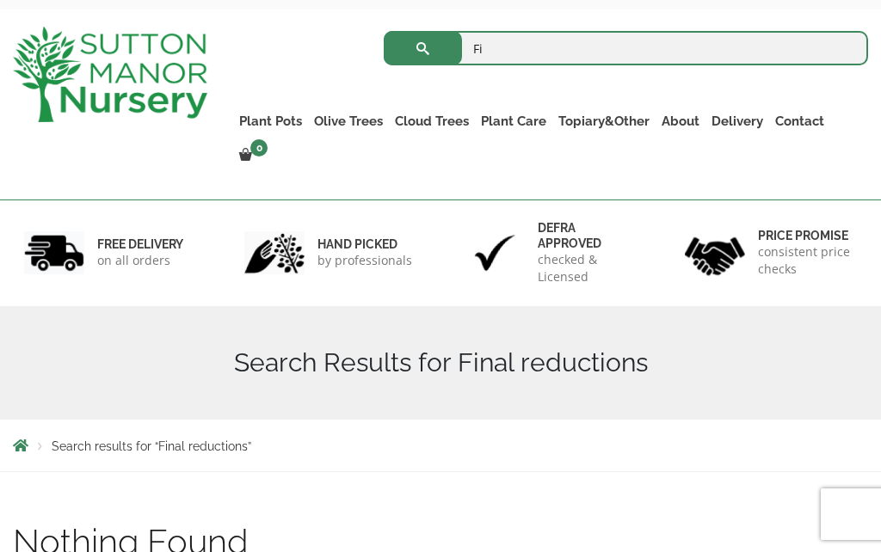
type input "F"
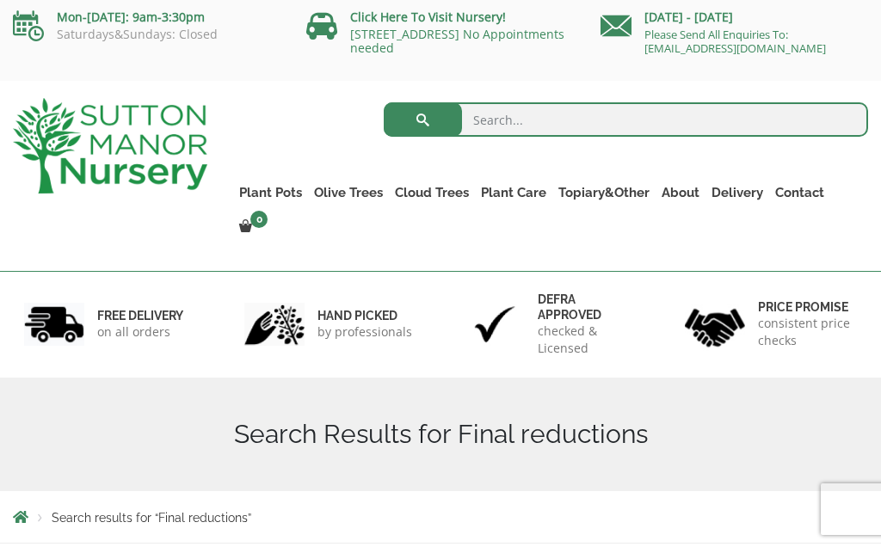
scroll to position [0, 0]
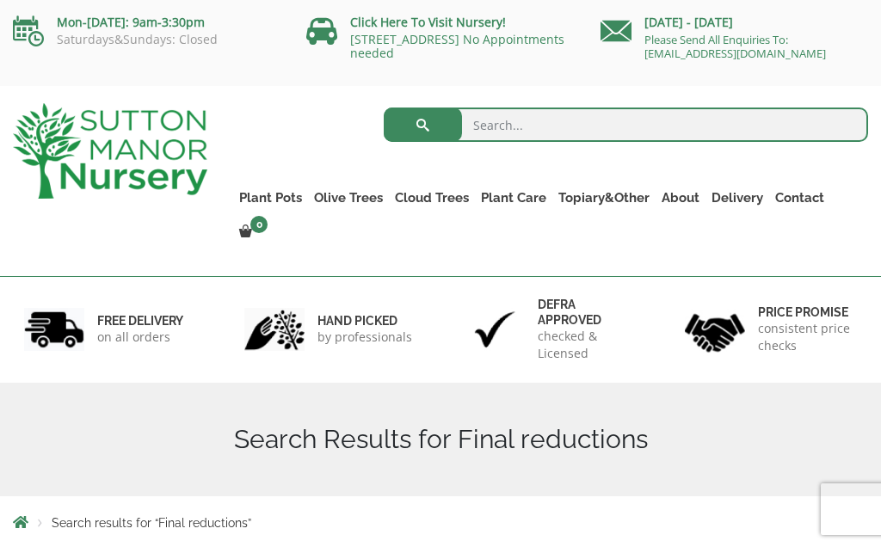
click at [0, 0] on link "Multi Stem Olives (Arcadia Range)" at bounding box center [0, 0] width 0 height 0
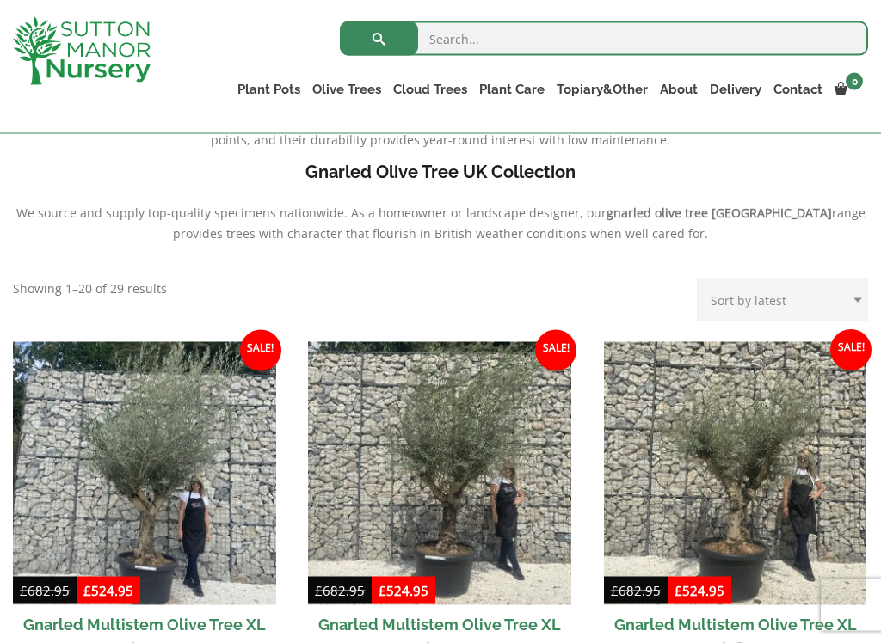
scroll to position [552, 0]
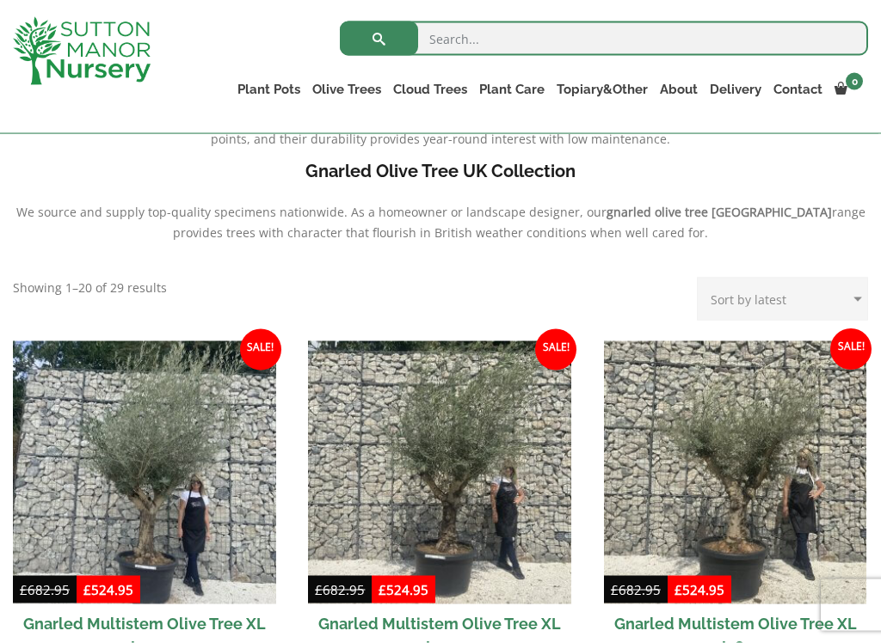
click at [854, 307] on select "Sort by popularity Sort by latest Sort by price: low to high Sort by price: hig…" at bounding box center [782, 299] width 171 height 43
select select "price"
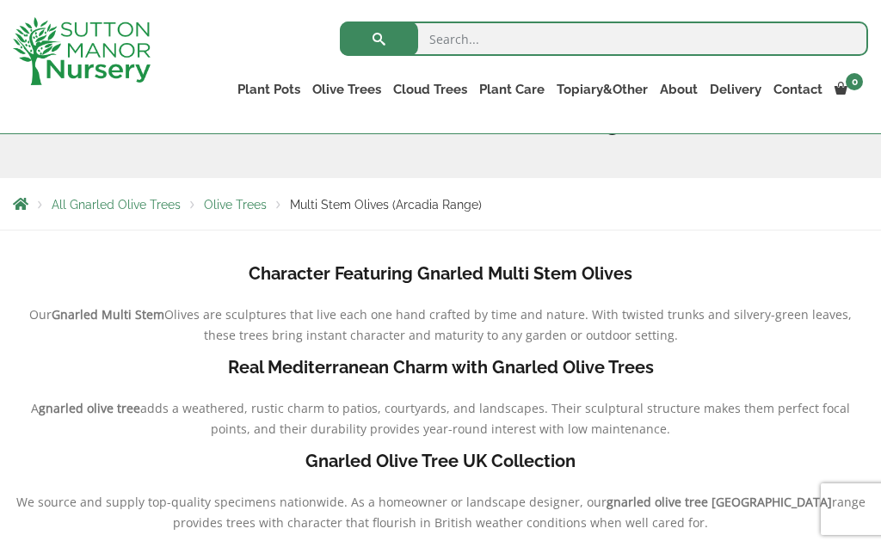
scroll to position [280, 0]
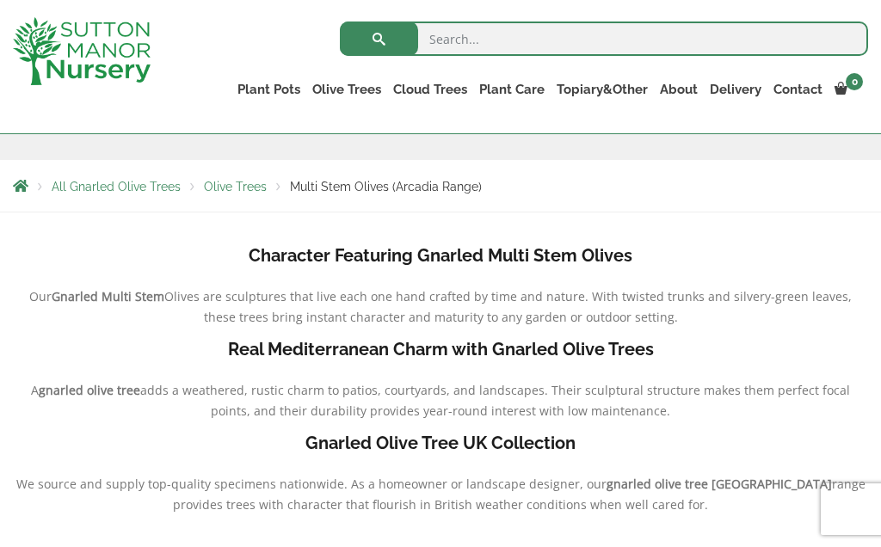
click at [499, 451] on b "Gnarled Olive Tree UK Collection" at bounding box center [440, 443] width 270 height 21
click at [677, 489] on b "gnarled olive tree UK" at bounding box center [718, 484] width 225 height 16
click at [630, 474] on p "We source and supply top-quality specimens nationwide. As a homeowner or landsc…" at bounding box center [440, 494] width 855 height 41
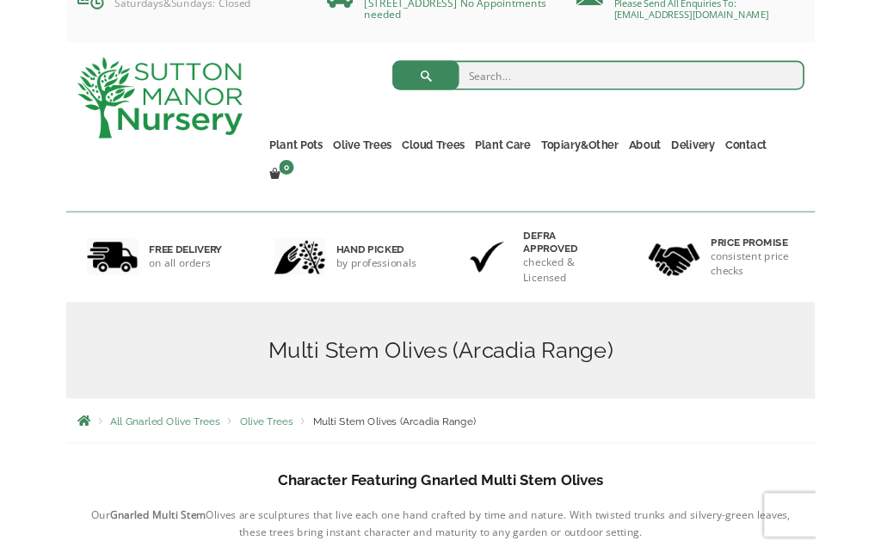
scroll to position [0, 0]
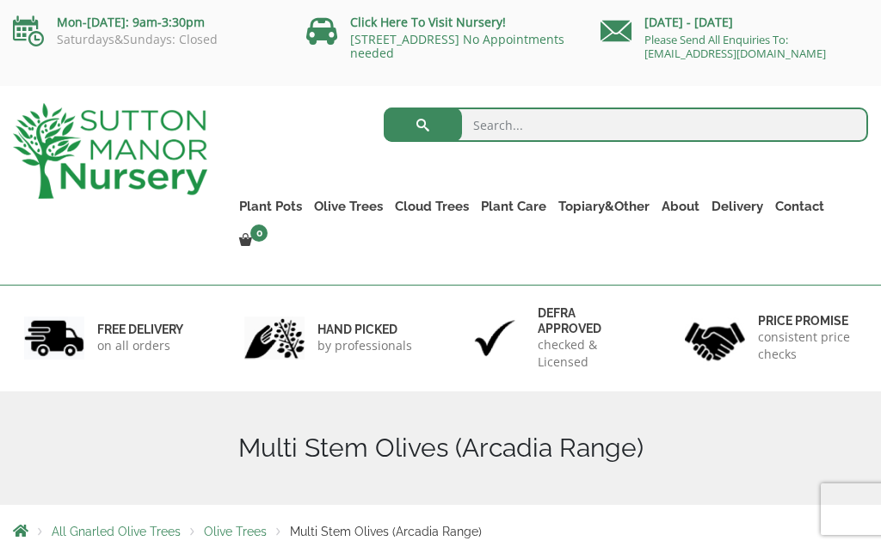
click at [732, 209] on link "Delivery" at bounding box center [737, 206] width 64 height 24
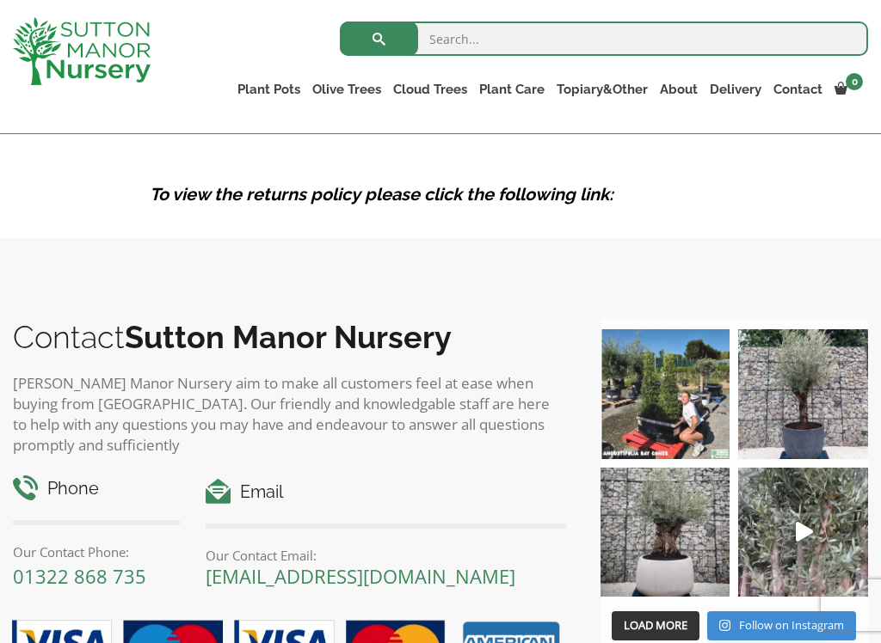
scroll to position [2928, 0]
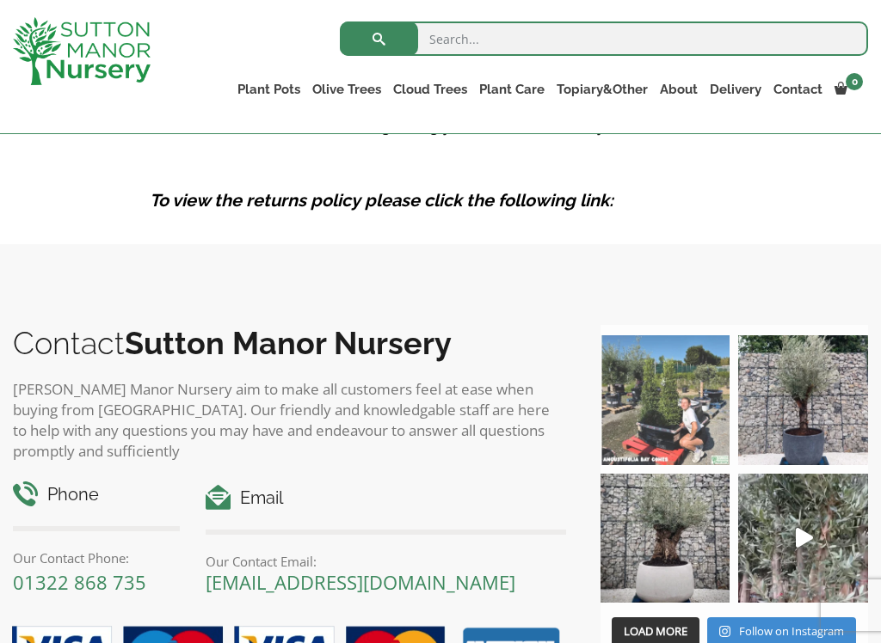
click at [687, 392] on img at bounding box center [665, 400] width 130 height 130
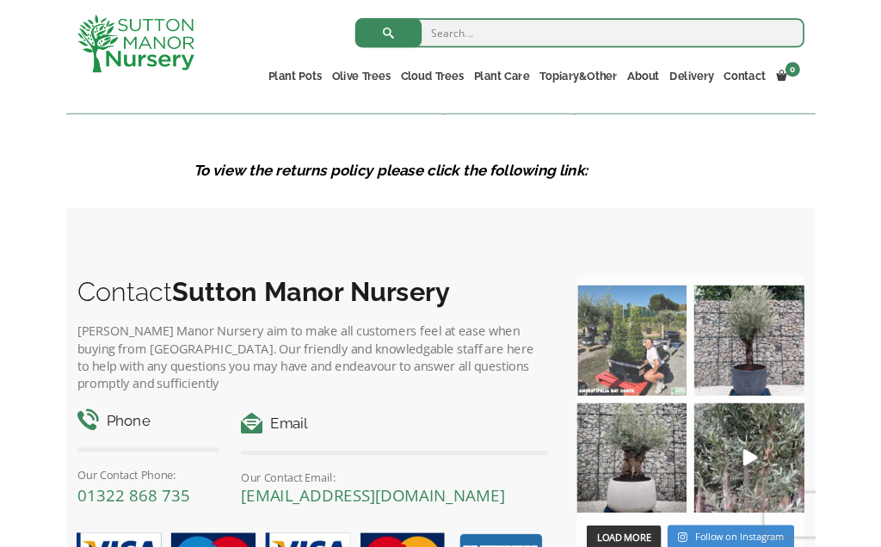
scroll to position [2977, 0]
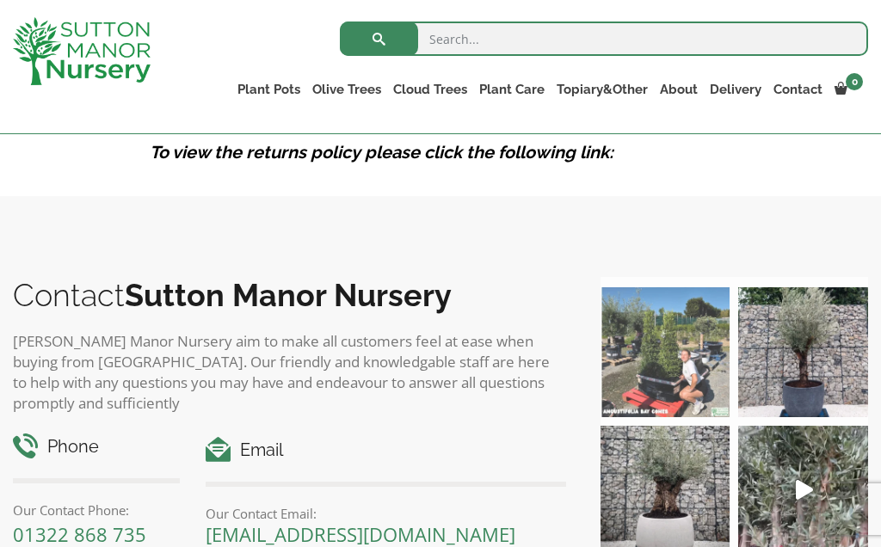
click at [813, 351] on img at bounding box center [803, 352] width 130 height 130
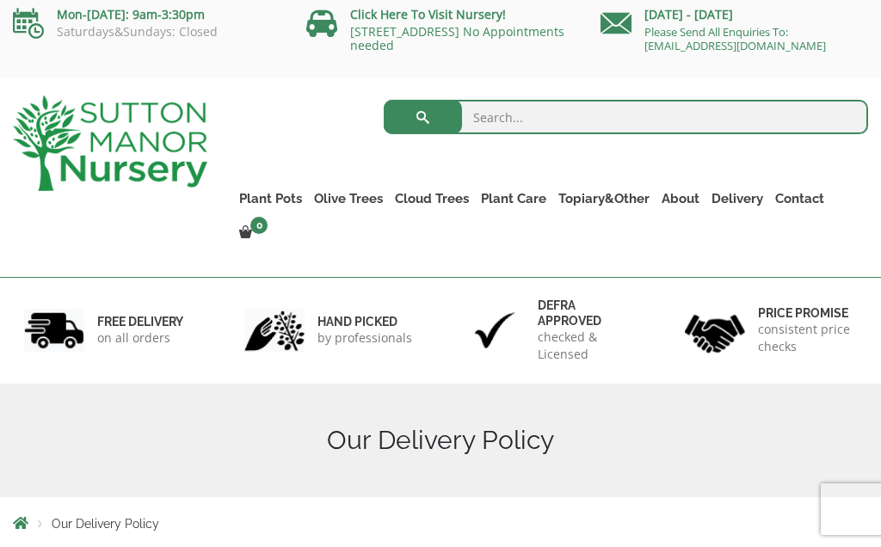
scroll to position [0, 0]
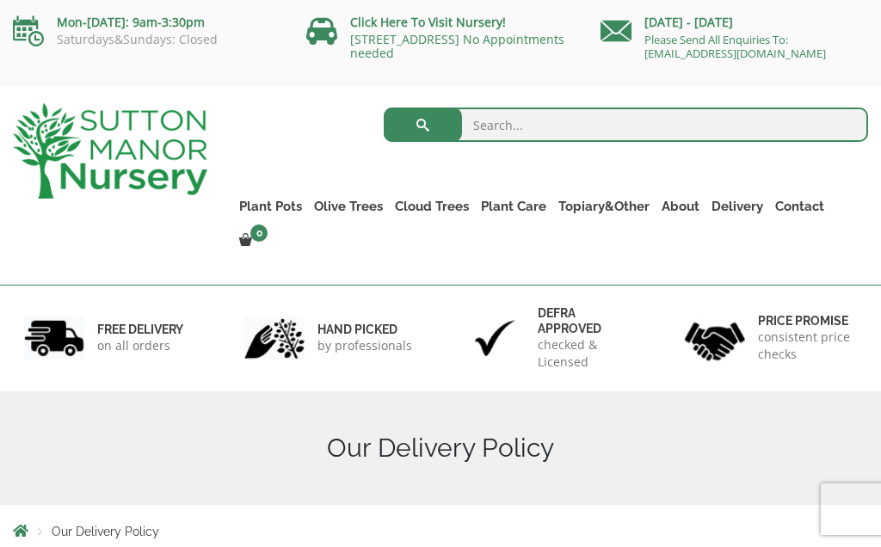
click at [637, 308] on div "Defra approved checked & Licensed" at bounding box center [550, 338] width 220 height 107
click at [0, 0] on ul "CUSTOMER PHOTOS BLOG" at bounding box center [0, 0] width 0 height 0
click at [0, 0] on link "CUSTOMER PHOTOS" at bounding box center [0, 0] width 0 height 0
click at [354, 322] on h6 "hand picked" at bounding box center [364, 329] width 95 height 15
click at [635, 433] on h1 "Customer Photos" at bounding box center [440, 448] width 855 height 31
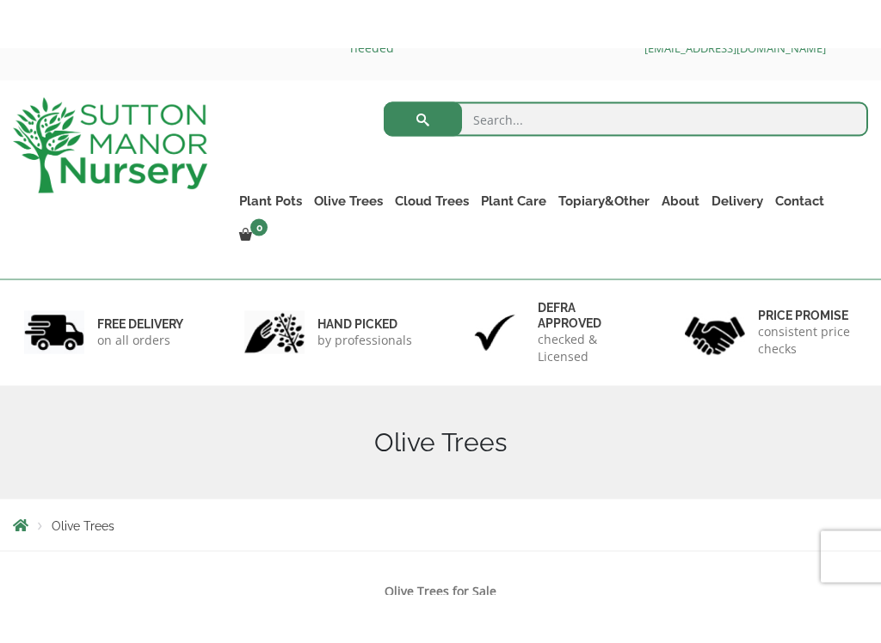
scroll to position [49, 0]
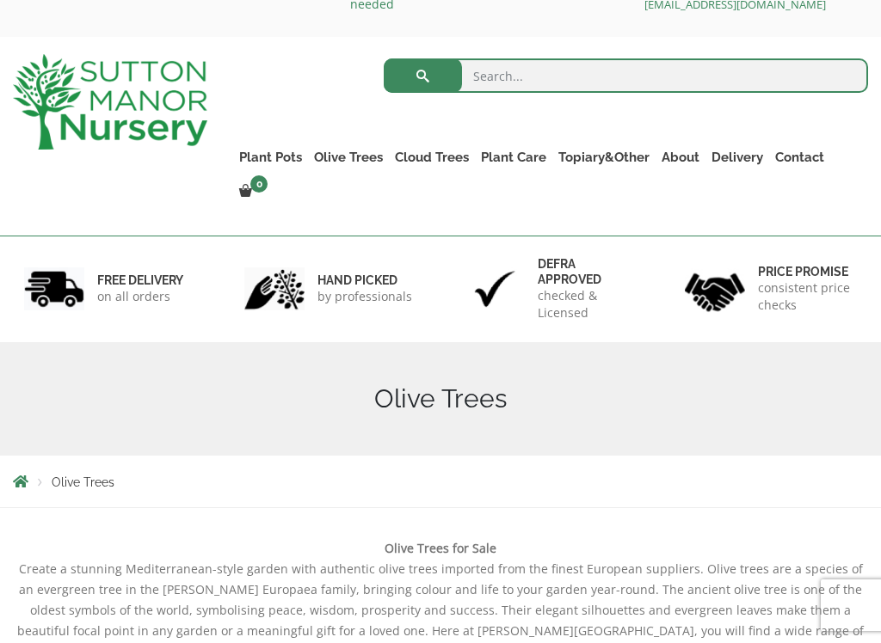
click at [805, 264] on h6 "Price promise" at bounding box center [807, 271] width 99 height 15
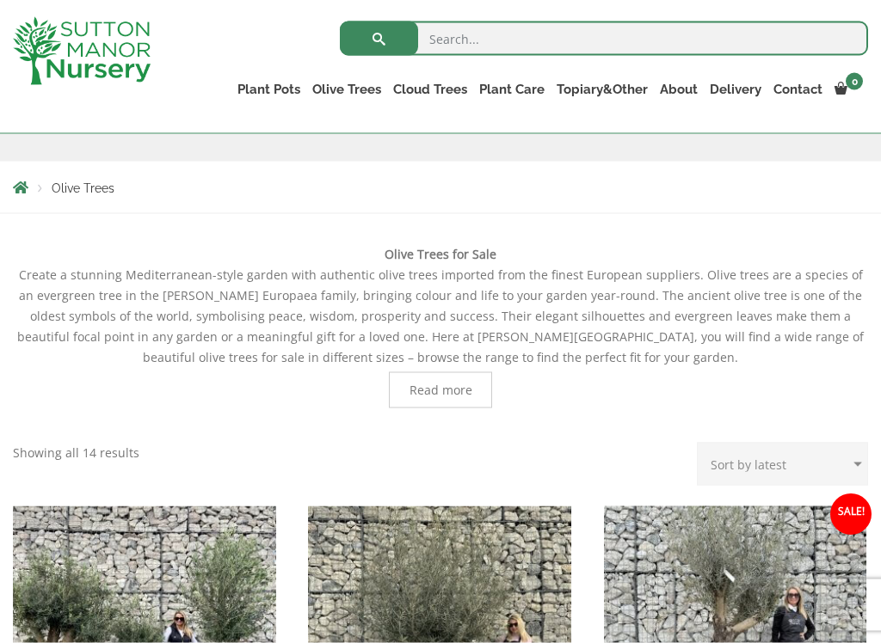
click at [458, 388] on span "Read more" at bounding box center [440, 390] width 63 height 12
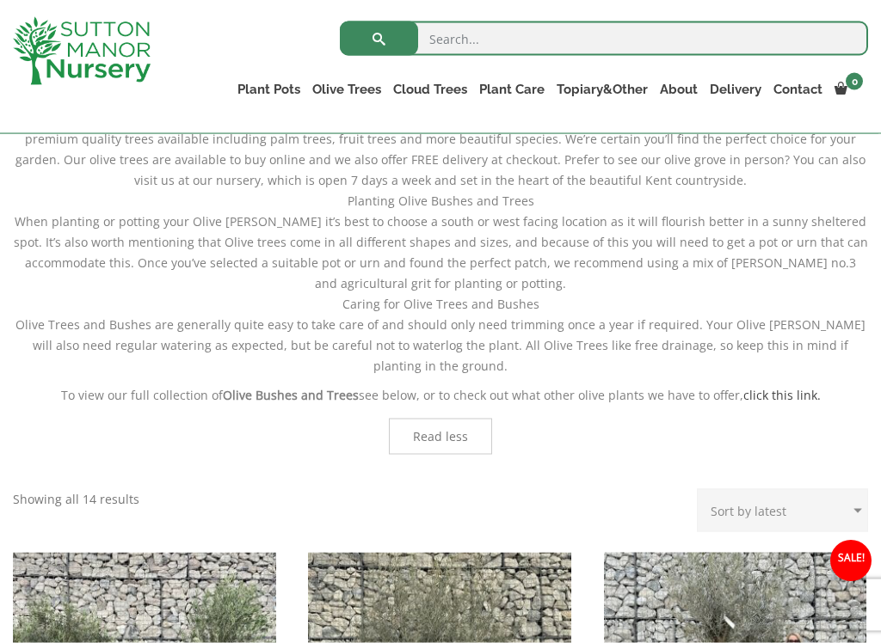
scroll to position [909, 0]
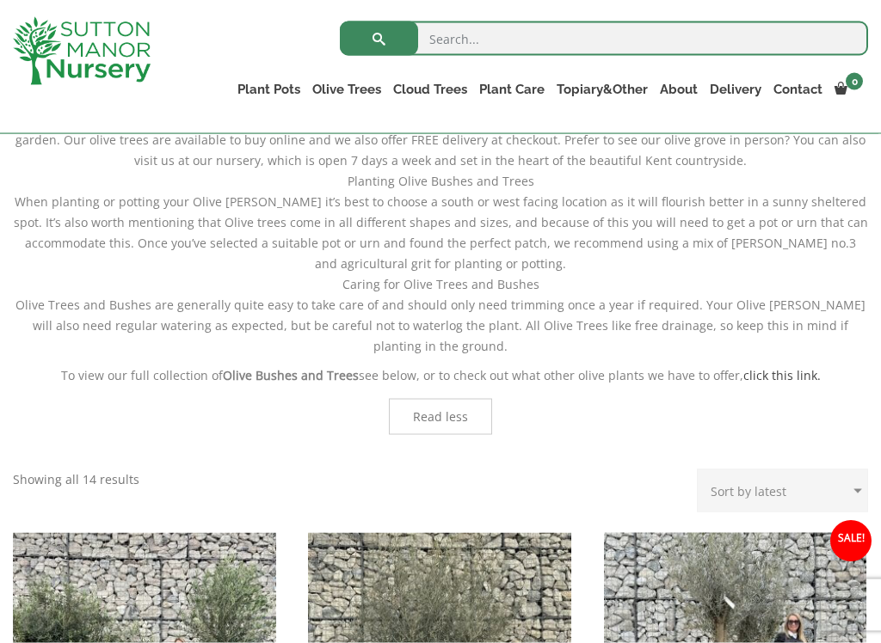
click at [784, 367] on link "click this link." at bounding box center [781, 375] width 77 height 16
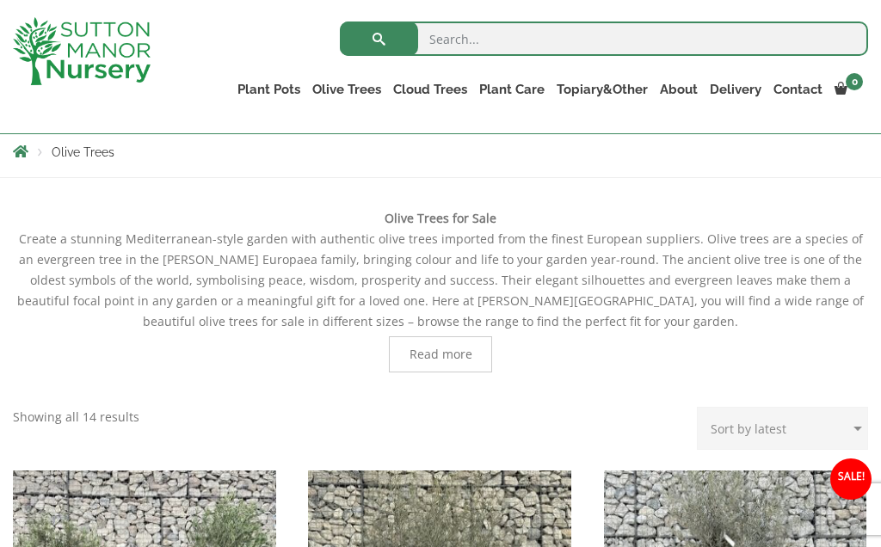
scroll to position [325, 0]
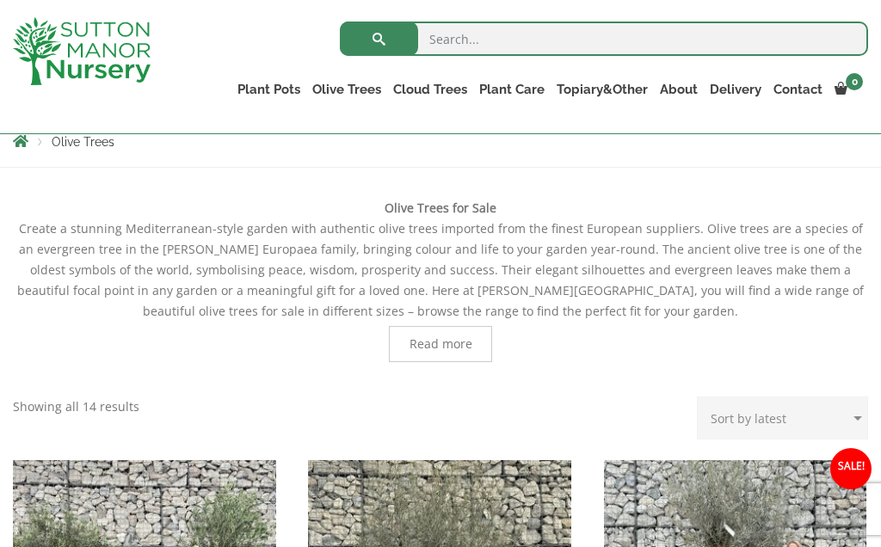
click at [475, 343] on span "Read more" at bounding box center [440, 344] width 103 height 36
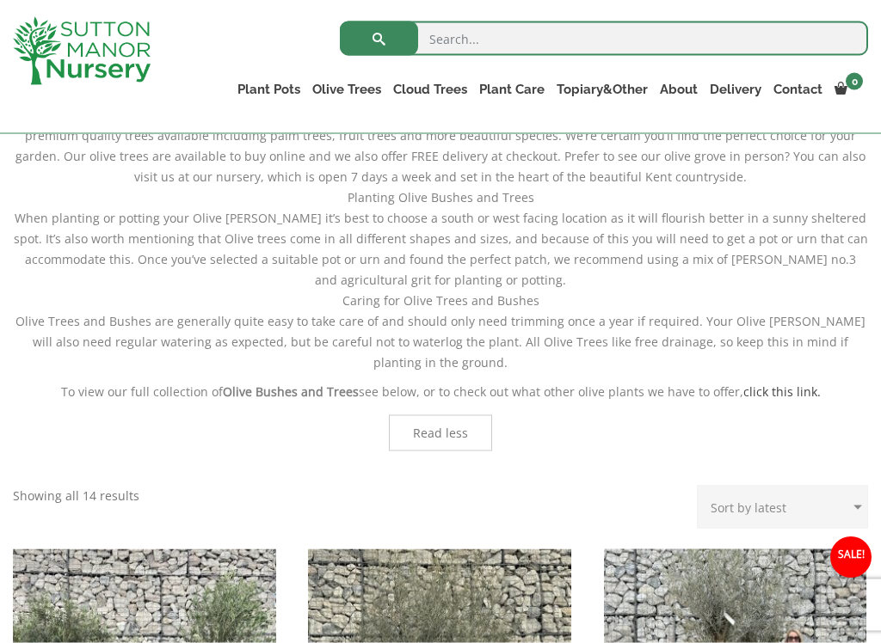
scroll to position [895, 0]
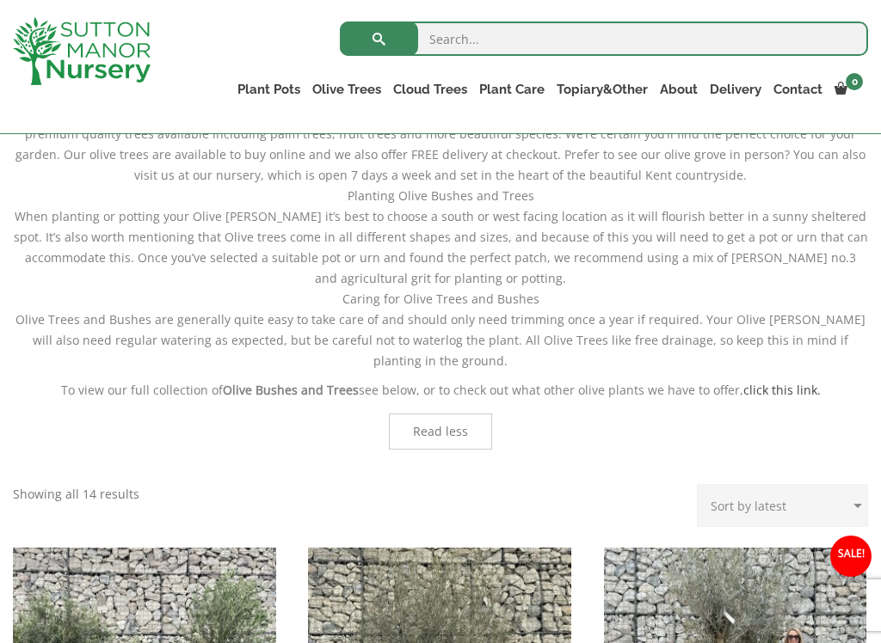
click at [622, 459] on div "Olive Trees for Sale Create a stunning Mediterranean-style garden with authenti…" at bounding box center [440, 56] width 855 height 856
click at [769, 382] on link "click this link." at bounding box center [781, 390] width 77 height 16
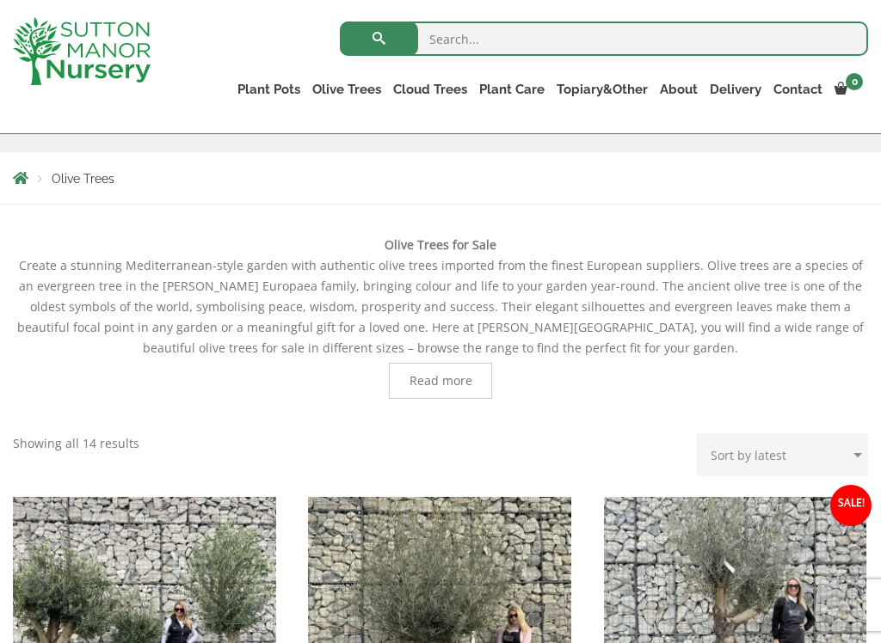
scroll to position [292, 0]
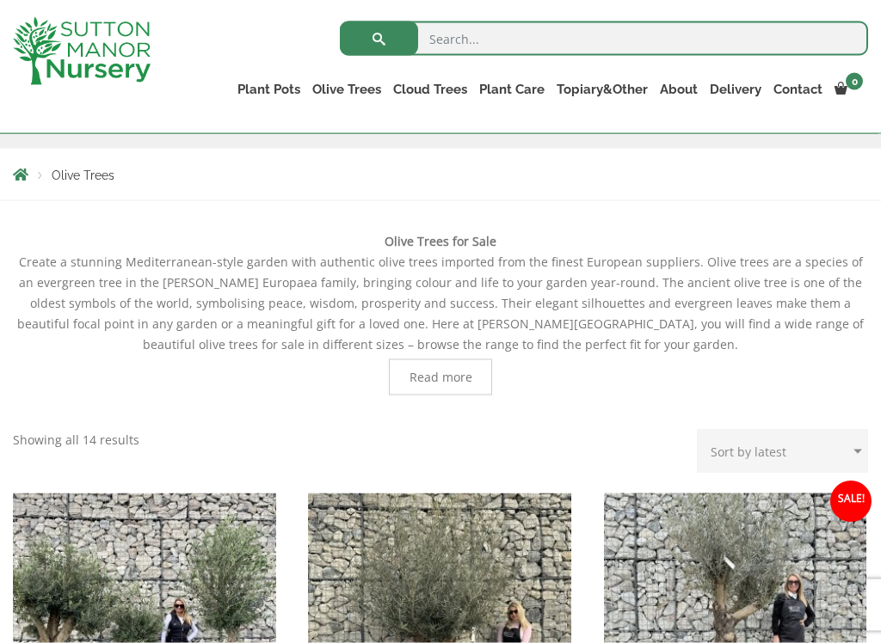
click at [465, 373] on span "Read more" at bounding box center [440, 378] width 63 height 12
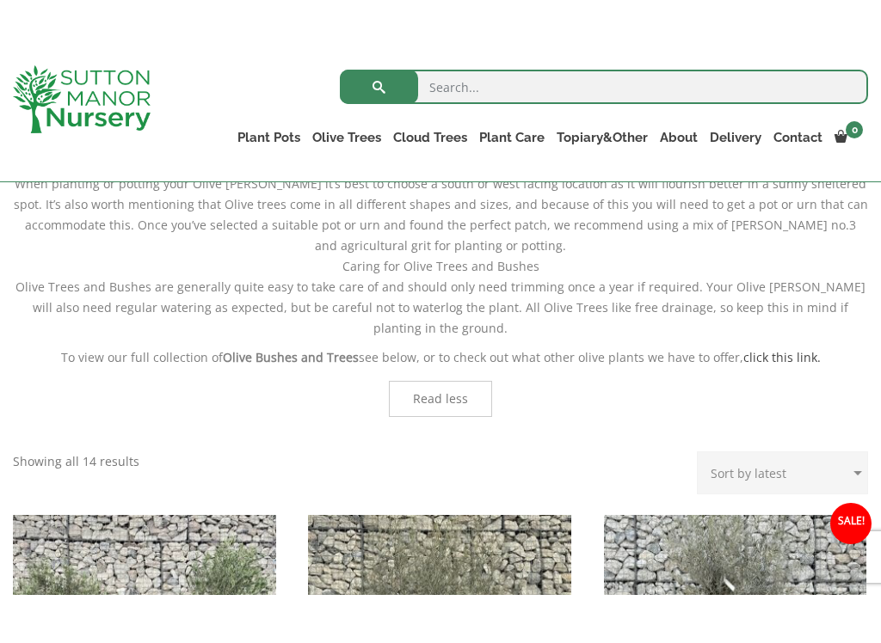
scroll to position [956, 0]
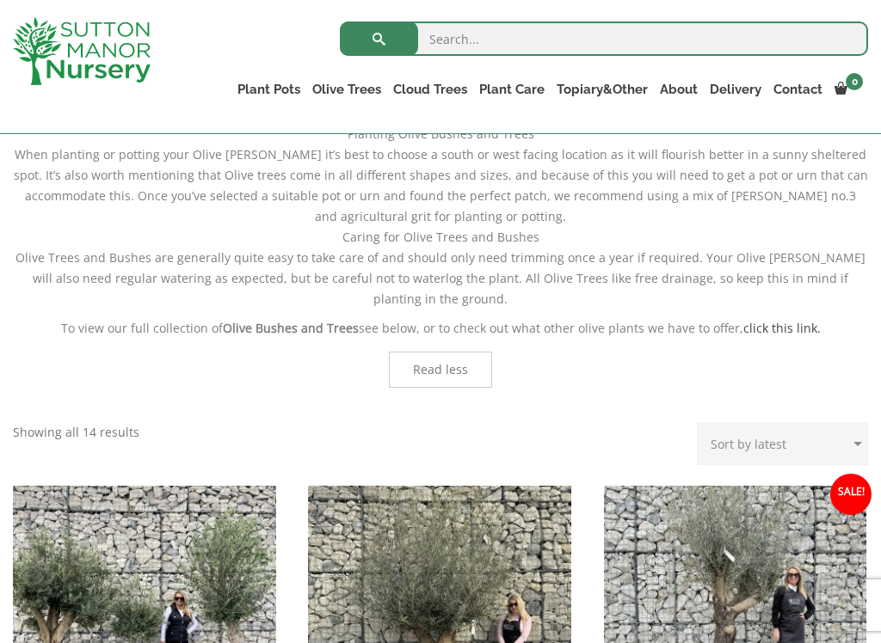
click at [853, 422] on select "Sort by popularity Sort by latest Sort by price: low to high Sort by price: hig…" at bounding box center [782, 443] width 171 height 43
click at [849, 425] on select "Sort by popularity Sort by latest Sort by price: low to high Sort by price: hig…" at bounding box center [782, 443] width 171 height 43
click at [846, 429] on select "Sort by popularity Sort by latest Sort by price: low to high Sort by price: hig…" at bounding box center [782, 443] width 171 height 43
select select "price"
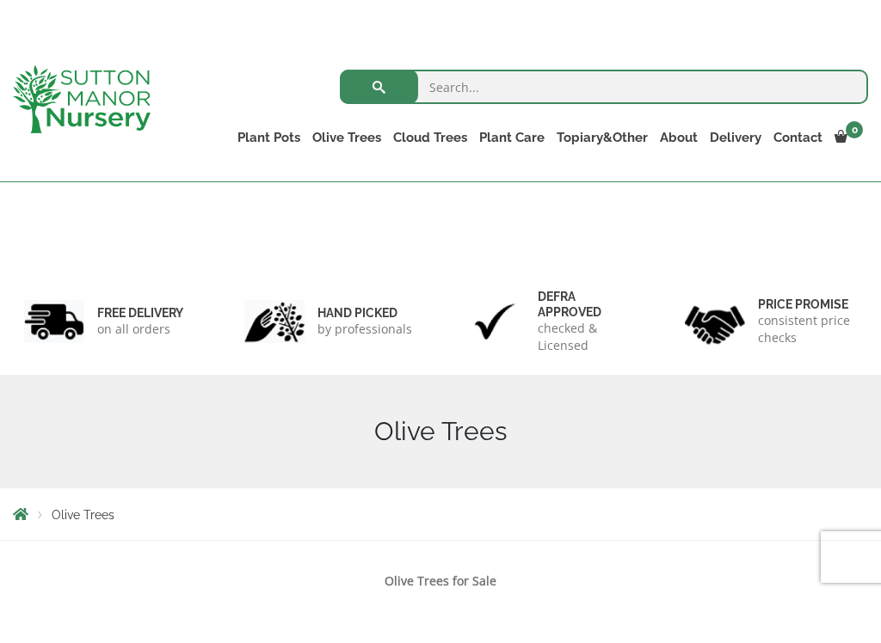
scroll to position [335, 0]
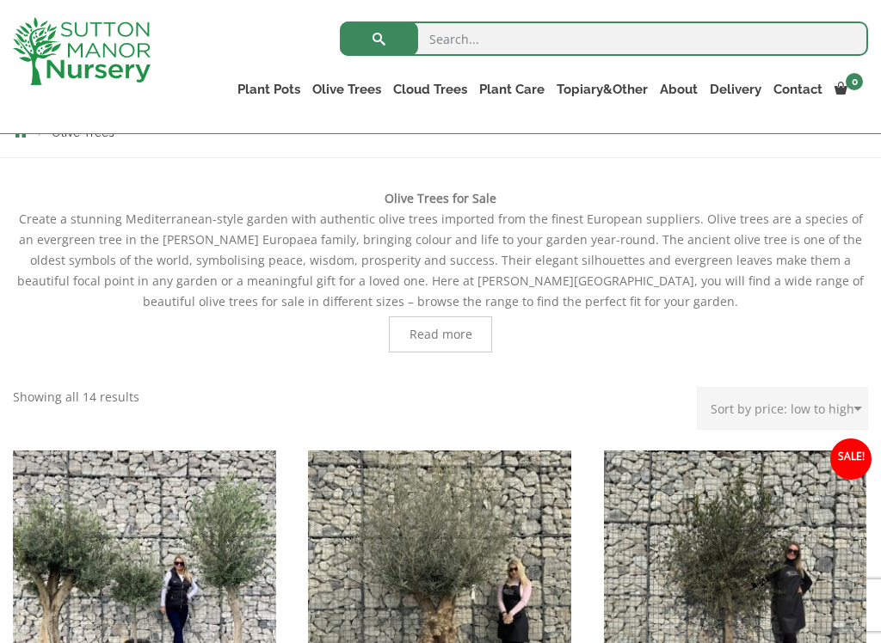
click at [436, 335] on span "Read more" at bounding box center [440, 335] width 63 height 12
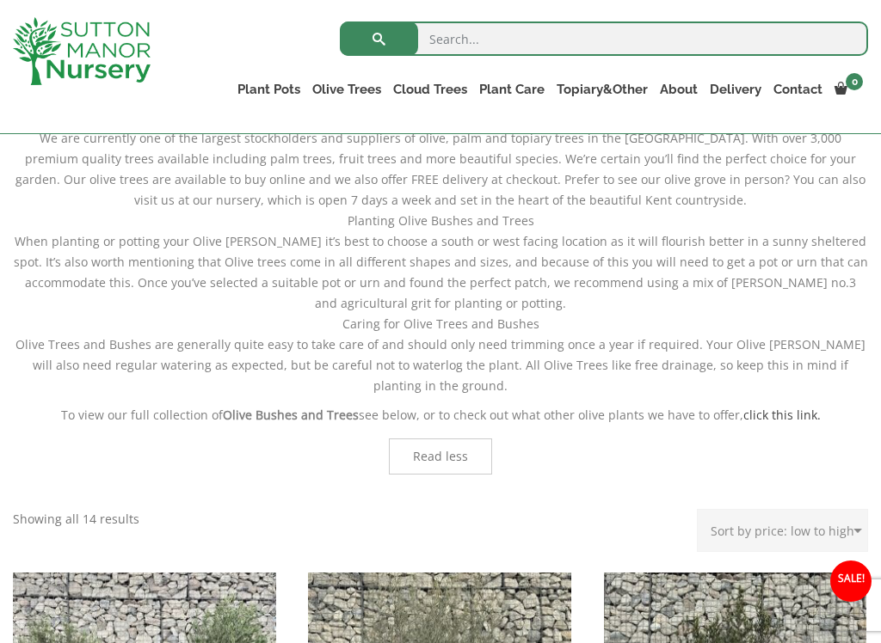
scroll to position [875, 0]
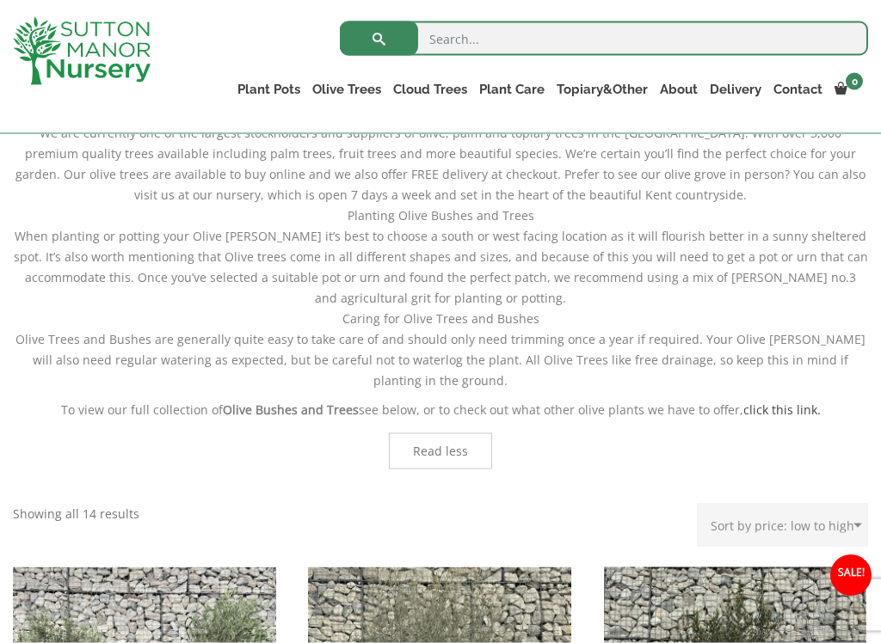
click at [295, 402] on b "Olive Bushes and Trees" at bounding box center [291, 410] width 136 height 16
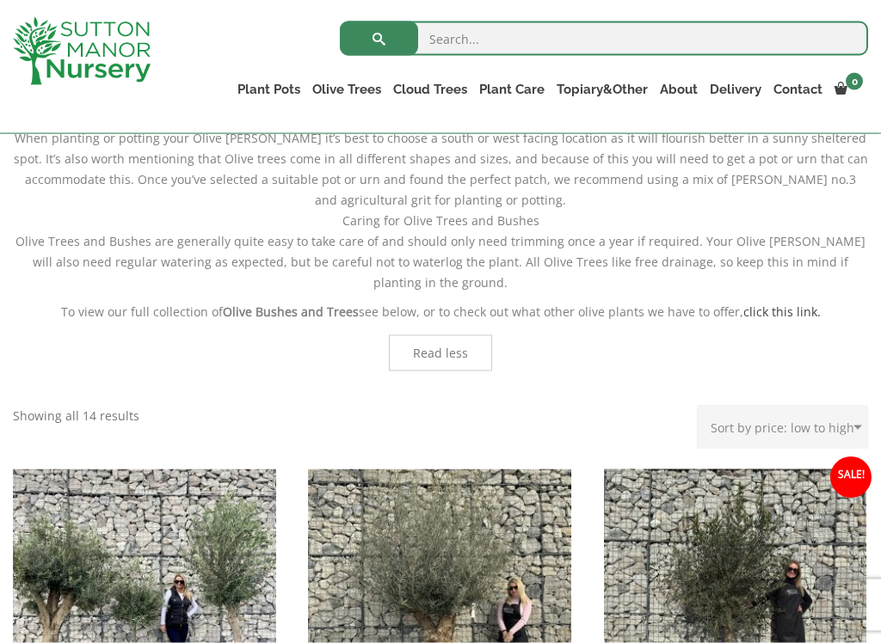
scroll to position [974, 0]
click at [779, 303] on link "click this link." at bounding box center [781, 311] width 77 height 16
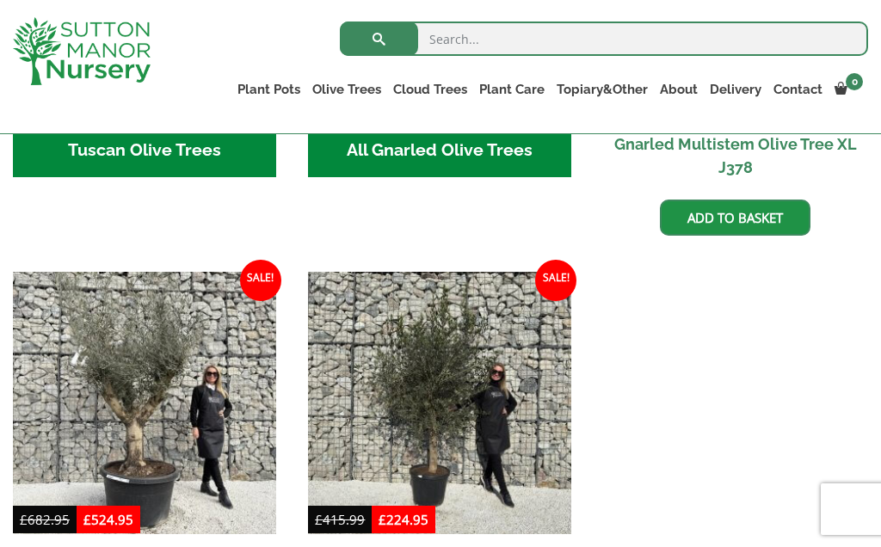
scroll to position [920, 0]
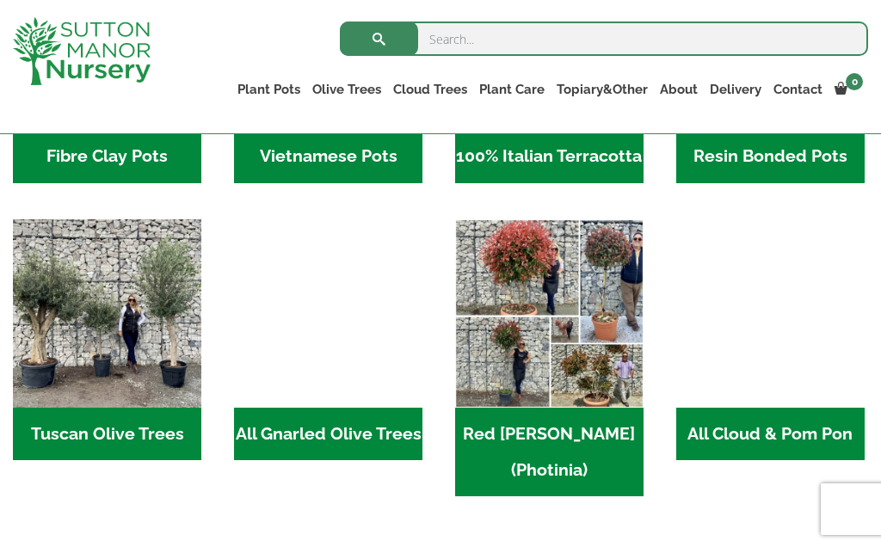
scroll to position [742, 0]
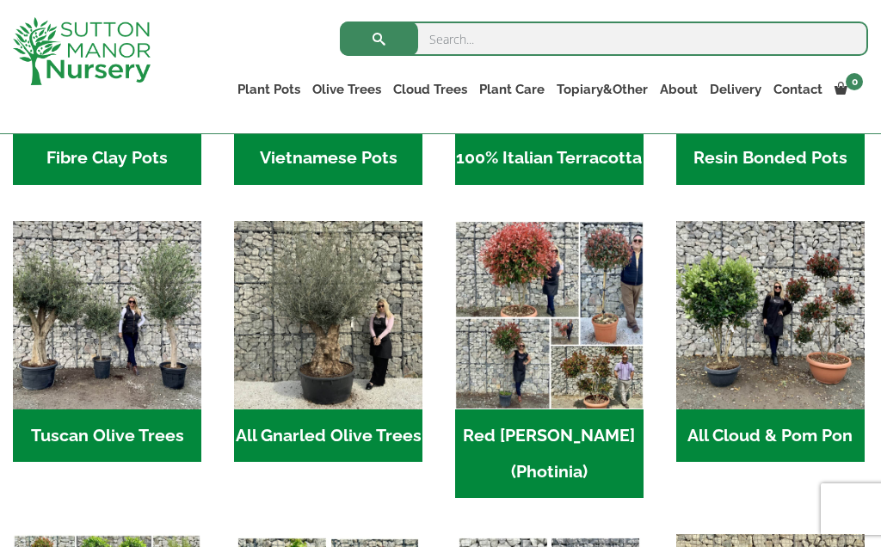
click at [342, 428] on h2 "All Gnarled Olive Trees (182)" at bounding box center [328, 435] width 188 height 53
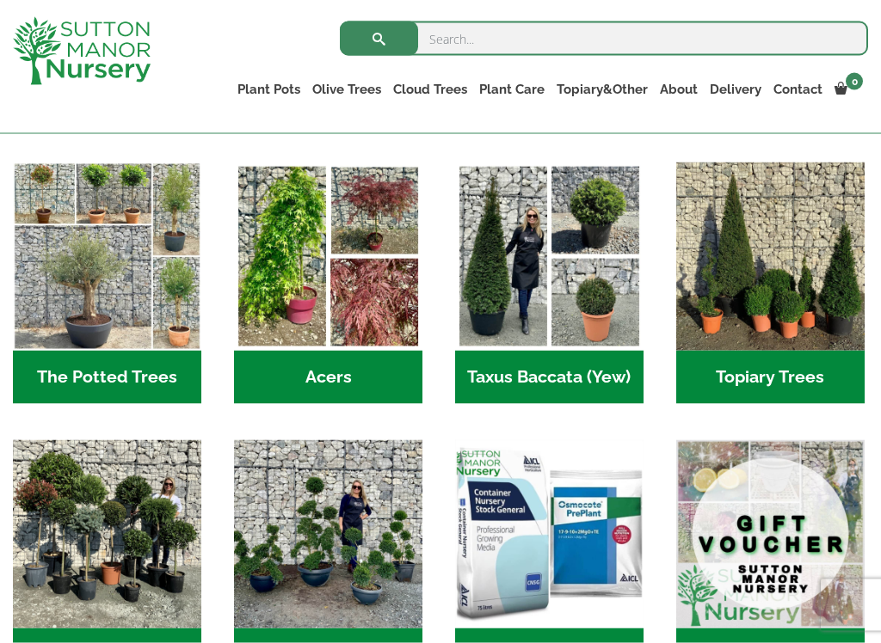
scroll to position [1122, 0]
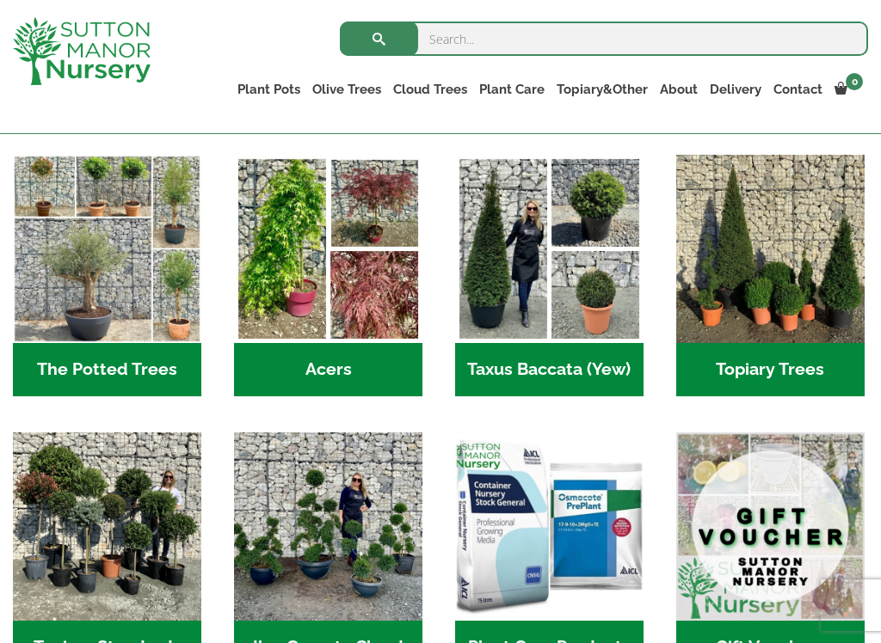
click at [106, 343] on h2 "The Potted Trees (1)" at bounding box center [107, 369] width 188 height 53
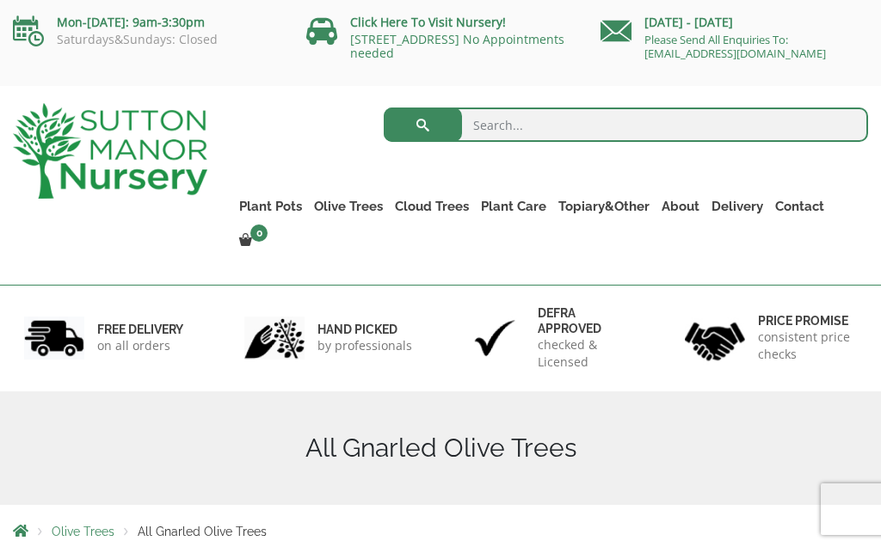
click at [585, 524] on nav "Olive Trees All Gnarled Olive Trees" at bounding box center [440, 531] width 855 height 14
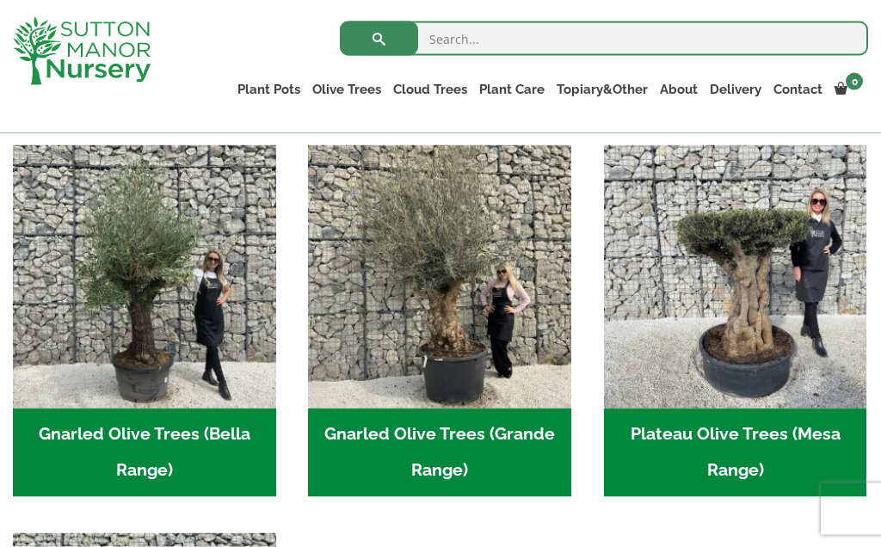
scroll to position [347, 0]
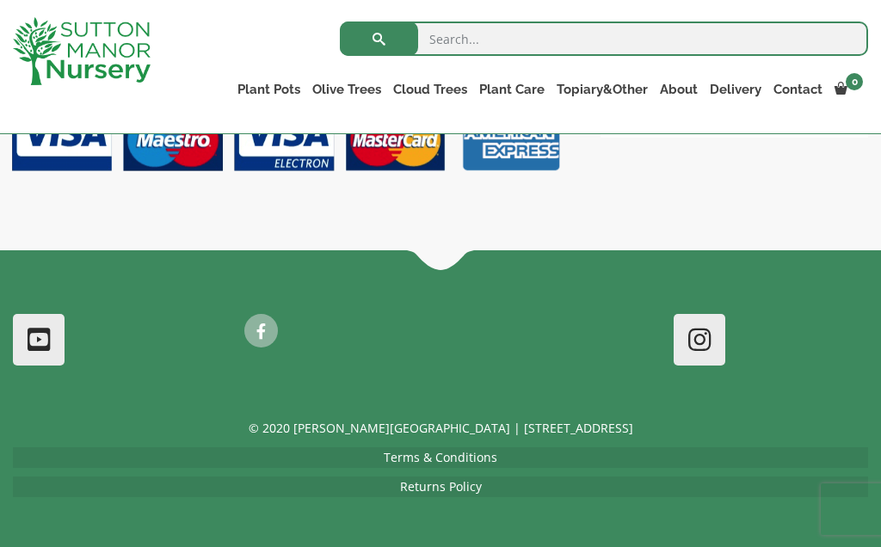
scroll to position [4702, 0]
